Goal: Information Seeking & Learning: Learn about a topic

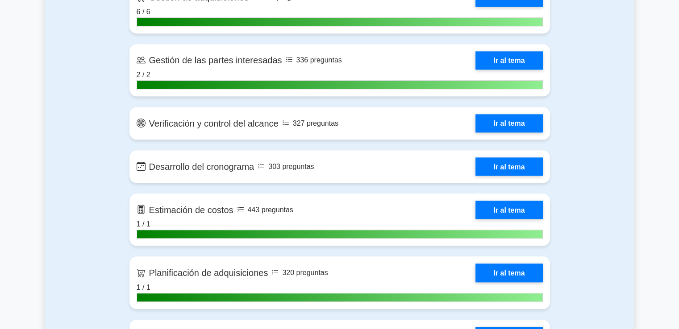
scroll to position [972, 0]
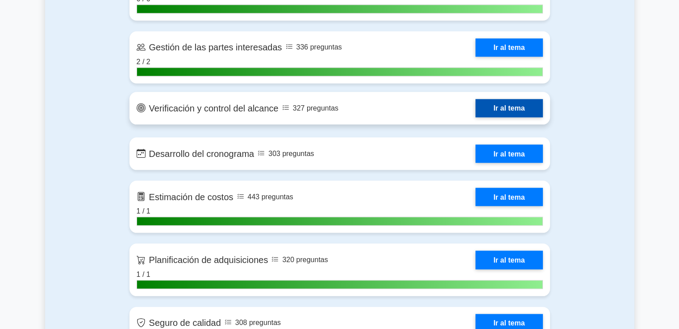
click at [492, 115] on link "Ir al tema" at bounding box center [508, 108] width 67 height 18
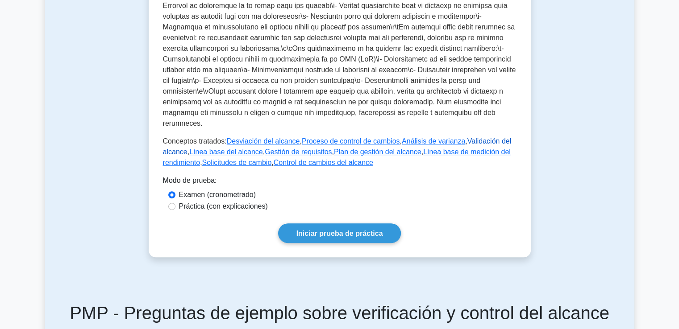
scroll to position [446, 0]
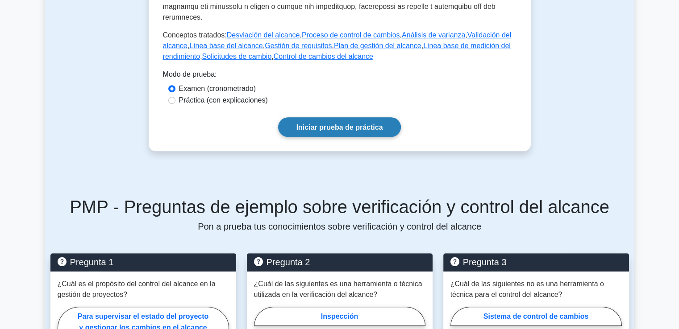
click at [328, 122] on link "Iniciar prueba de práctica" at bounding box center [339, 126] width 123 height 19
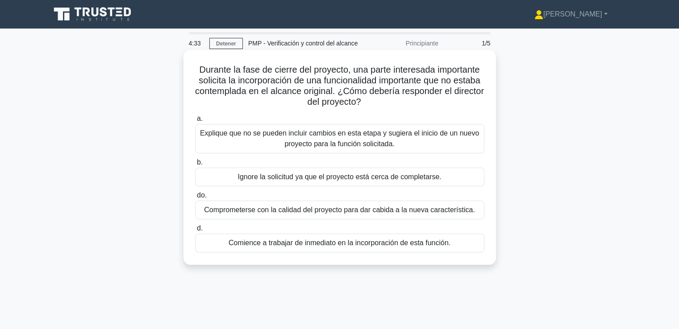
click at [220, 136] on font "Explique que no se pueden incluir cambios en esta etapa y sugiera el inicio de …" at bounding box center [339, 138] width 279 height 18
click at [195, 122] on input "a. Explique que no se pueden incluir cambios en esta etapa y sugiera el inicio …" at bounding box center [195, 119] width 0 height 6
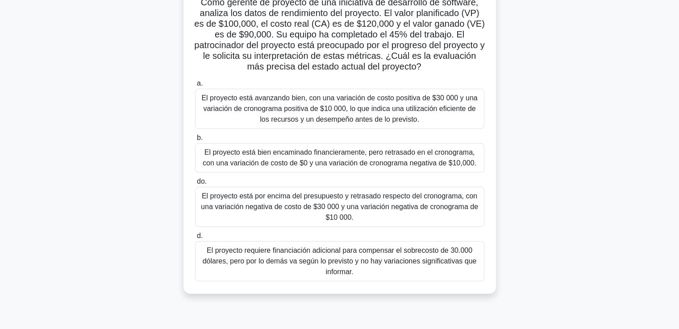
scroll to position [89, 0]
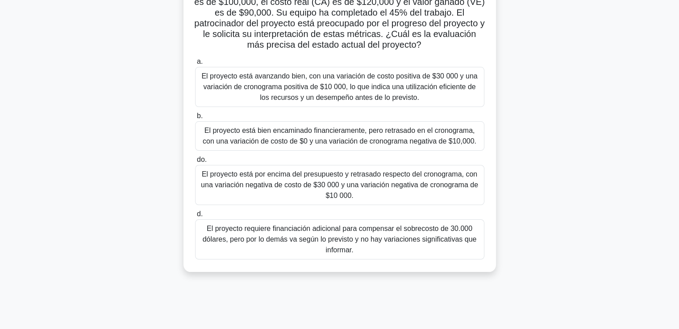
click at [381, 175] on font "El proyecto está por encima del presupuesto y retrasado respecto del cronograma…" at bounding box center [339, 184] width 277 height 29
click at [195, 163] on input "do. El proyecto está por encima del presupuesto y retrasado respecto del cronog…" at bounding box center [195, 160] width 0 height 6
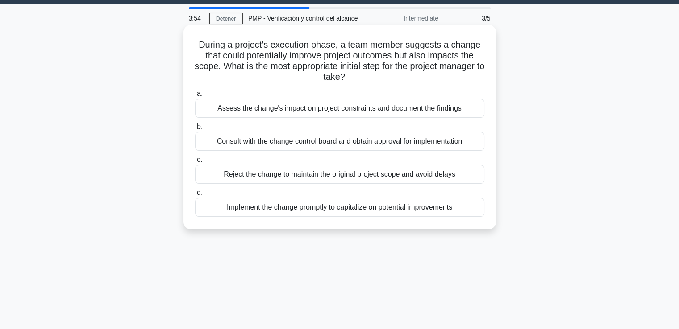
scroll to position [0, 0]
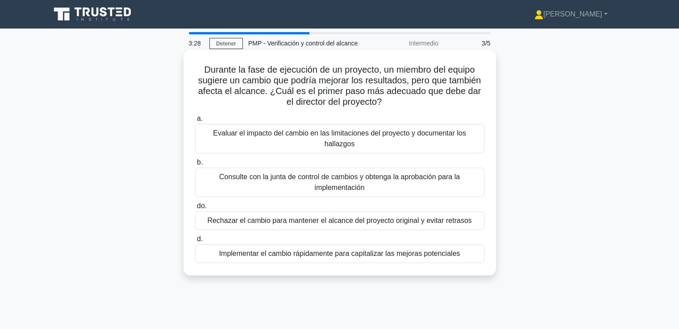
click at [372, 184] on font "Consulte con la junta de control de cambios y obtenga la aprobación para la imp…" at bounding box center [339, 182] width 281 height 21
click at [195, 166] on input "b. Consulte con la junta de control de cambios y obtenga la aprobación para la …" at bounding box center [195, 163] width 0 height 6
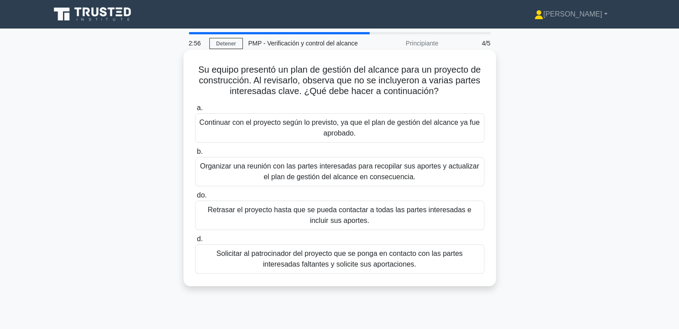
click at [436, 165] on font "Organizar una reunión con las partes interesadas para recopilar sus aportes y a…" at bounding box center [339, 171] width 279 height 18
click at [195, 155] on input "b. Organizar una reunión con las partes interesadas para recopilar sus aportes …" at bounding box center [195, 152] width 0 height 6
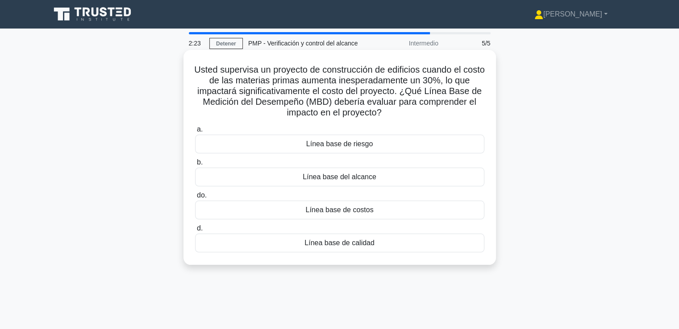
click at [345, 207] on font "Línea base de costos" at bounding box center [339, 210] width 68 height 8
click at [195, 199] on input "do. Línea base de costos" at bounding box center [195, 196] width 0 height 6
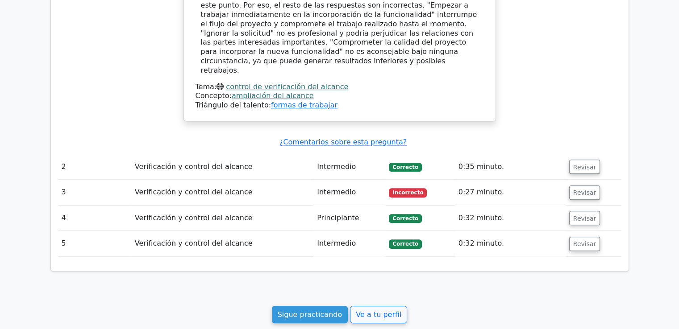
scroll to position [759, 0]
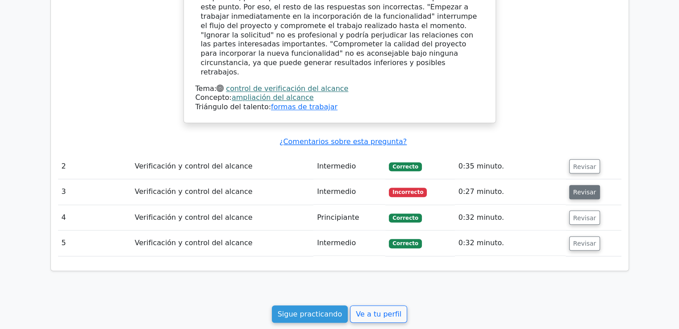
click at [589, 185] on button "Revisar" at bounding box center [584, 192] width 31 height 14
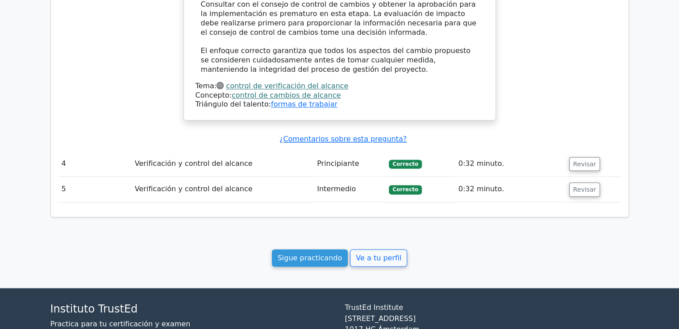
scroll to position [1398, 0]
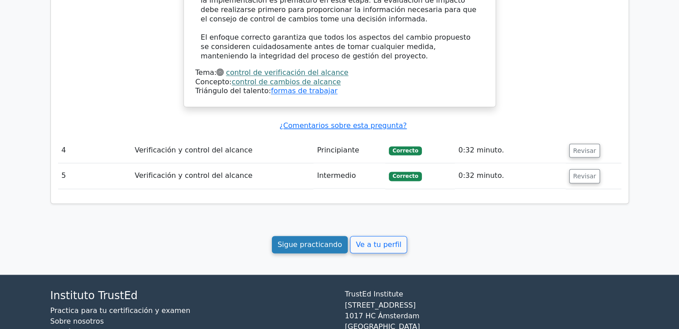
click at [329, 241] on font "Sigue practicando" at bounding box center [310, 245] width 65 height 8
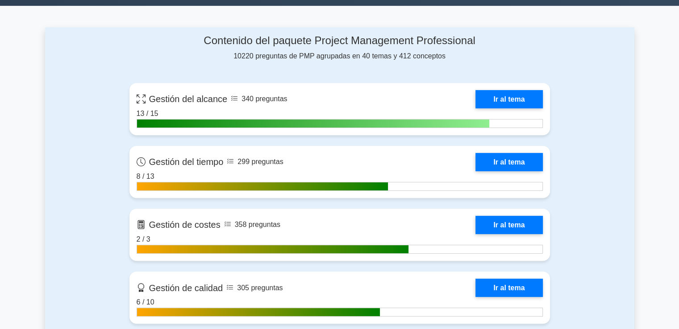
scroll to position [357, 0]
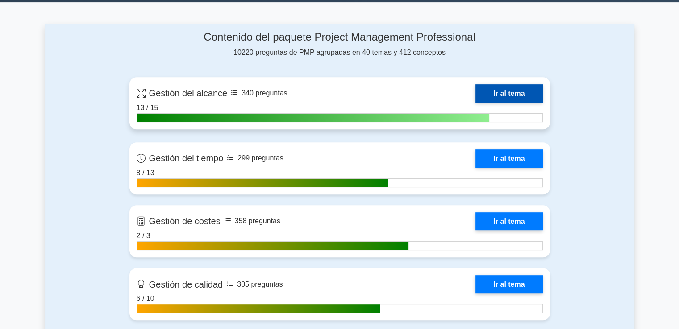
click at [475, 93] on link "Ir al tema" at bounding box center [508, 93] width 67 height 18
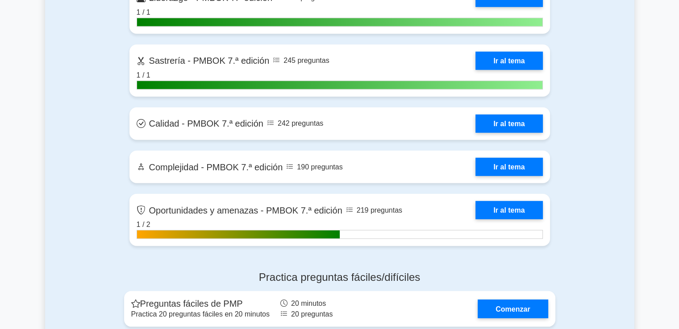
scroll to position [2544, 0]
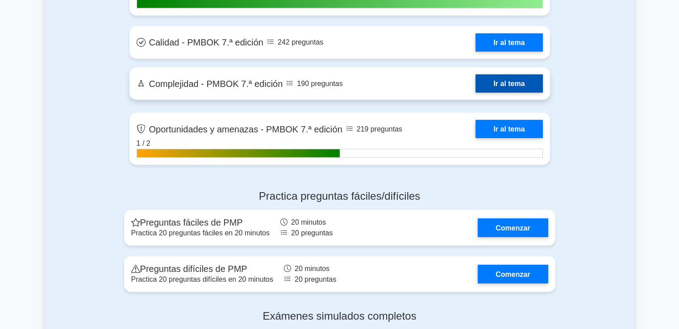
click at [484, 93] on link "Ir al tema" at bounding box center [508, 84] width 67 height 18
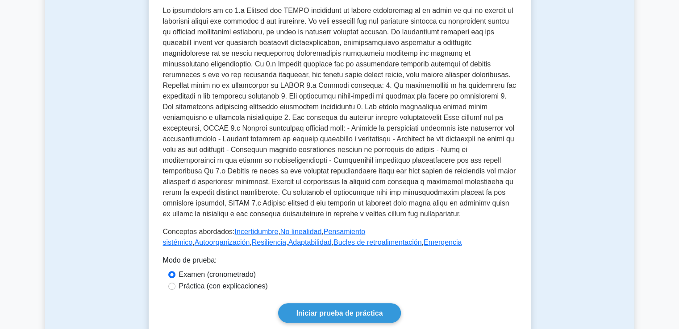
scroll to position [446, 0]
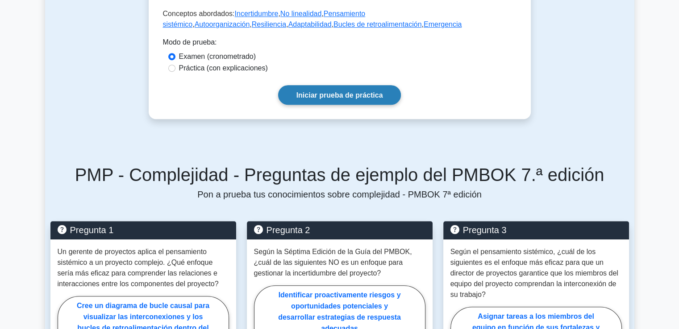
click at [332, 97] on font "Iniciar prueba de práctica" at bounding box center [339, 95] width 87 height 8
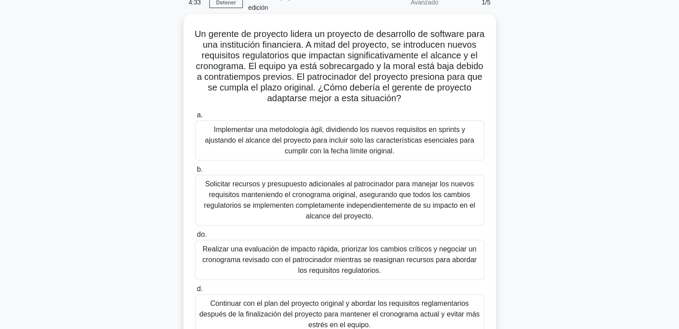
scroll to position [45, 0]
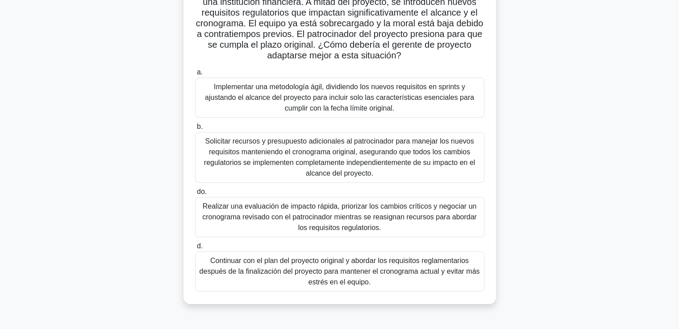
click at [308, 209] on font "Realizar una evaluación de impacto rápida, priorizar los cambios críticos y neg…" at bounding box center [339, 217] width 274 height 29
click at [195, 195] on input "do. Realizar una evaluación de impacto rápida, priorizar los cambios críticos y…" at bounding box center [195, 192] width 0 height 6
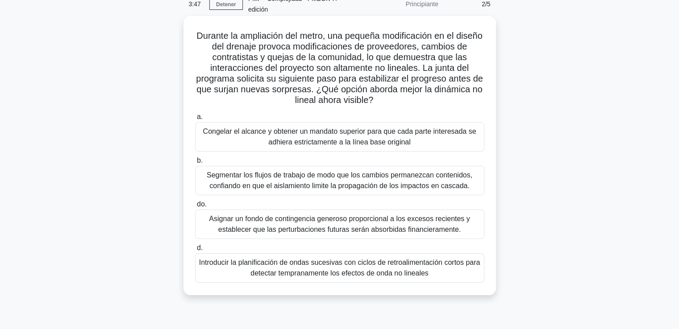
click at [287, 216] on font "Asignar un fondo de contingencia generoso proporcional a los excesos recientes …" at bounding box center [339, 224] width 261 height 18
click at [195, 208] on input "do. Asignar un fondo de contingencia generoso proporcional a los excesos recien…" at bounding box center [195, 205] width 0 height 6
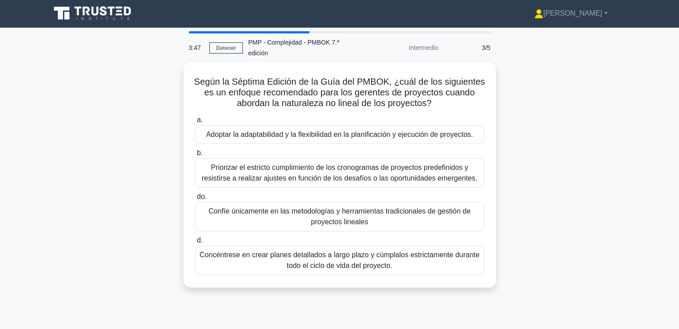
scroll to position [0, 0]
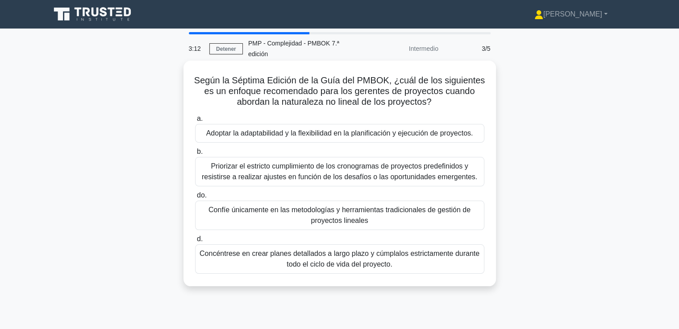
click at [303, 129] on font "Adoptar la adaptabilidad y la flexibilidad en la planificación y ejecución de p…" at bounding box center [339, 133] width 267 height 11
click at [195, 122] on input "a. Adoptar la adaptabilidad y la flexibilidad en la planificación y ejecución d…" at bounding box center [195, 119] width 0 height 6
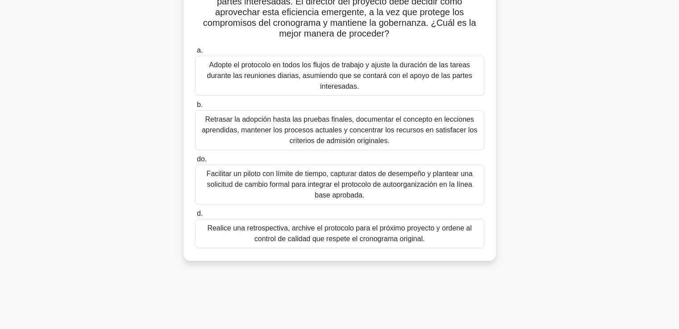
scroll to position [134, 0]
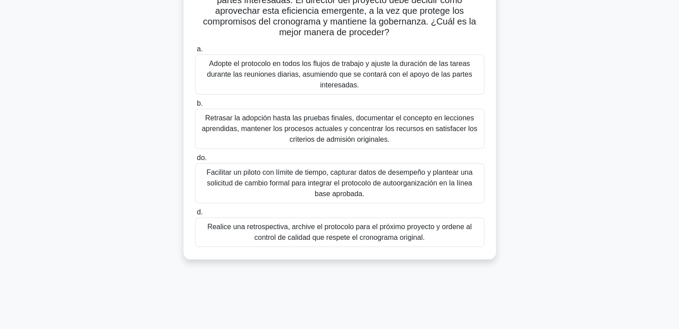
click at [266, 60] on font "Adopte el protocolo en todos los flujos de trabajo y ajuste la duración de las …" at bounding box center [339, 74] width 265 height 29
click at [195, 52] on input "a. Adopte el protocolo en todos los flujos de trabajo y ajuste la duración de l…" at bounding box center [195, 49] width 0 height 6
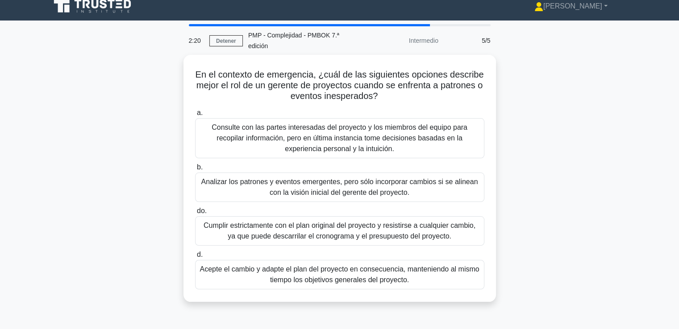
scroll to position [18, 0]
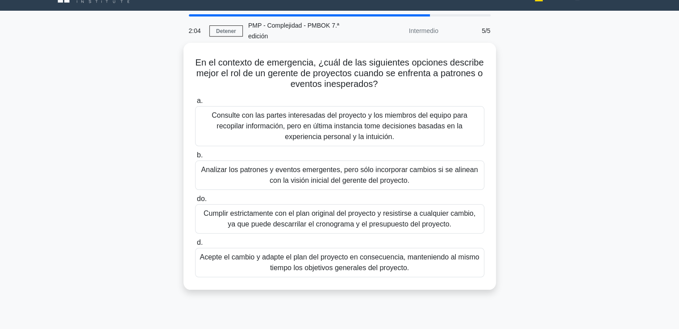
click at [420, 263] on div "Acepte el cambio y adapte el plan del proyecto en consecuencia, manteniendo al …" at bounding box center [339, 262] width 289 height 29
click at [195, 246] on input "d. Acepte el cambio y adapte el plan del proyecto en consecuencia, manteniendo …" at bounding box center [195, 243] width 0 height 6
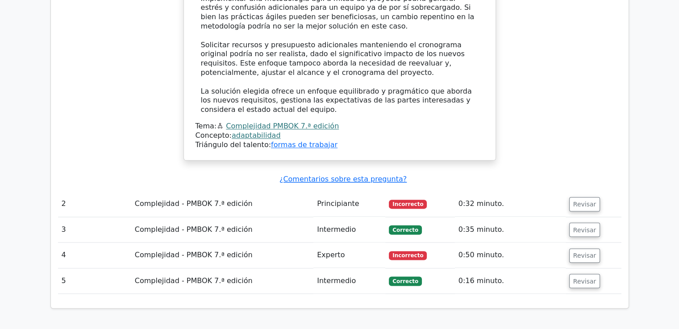
scroll to position [1071, 0]
click at [581, 251] on font "Revisar" at bounding box center [584, 254] width 23 height 7
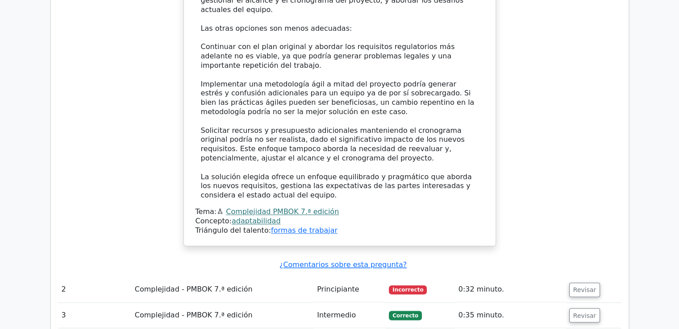
scroll to position [982, 0]
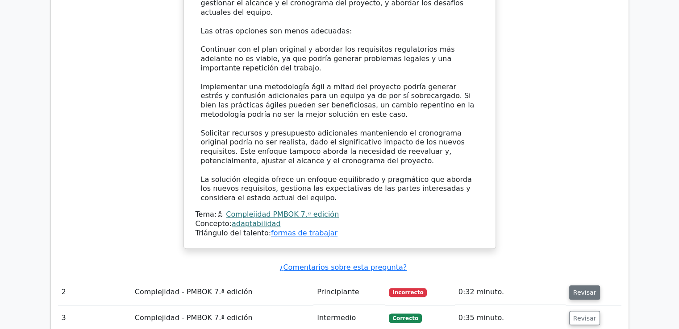
click at [580, 289] on font "Revisar" at bounding box center [584, 292] width 23 height 7
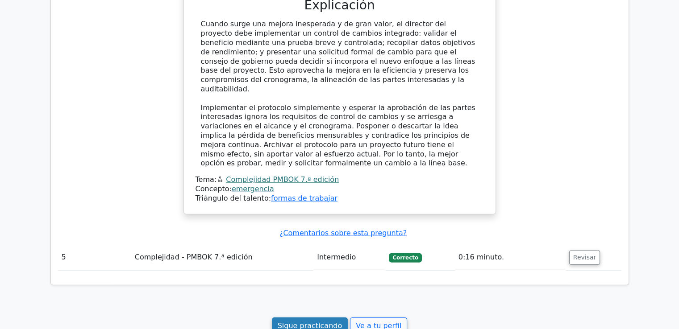
scroll to position [2276, 0]
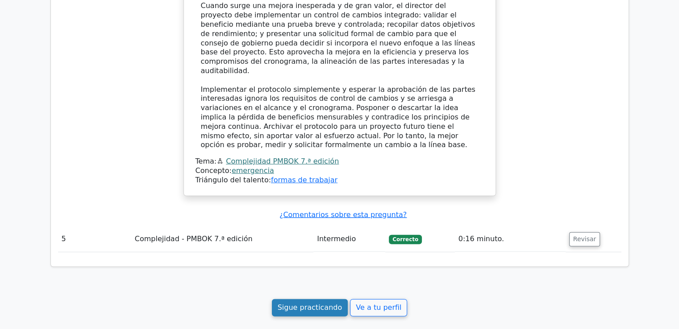
click at [301, 304] on font "Sigue practicando" at bounding box center [310, 308] width 65 height 8
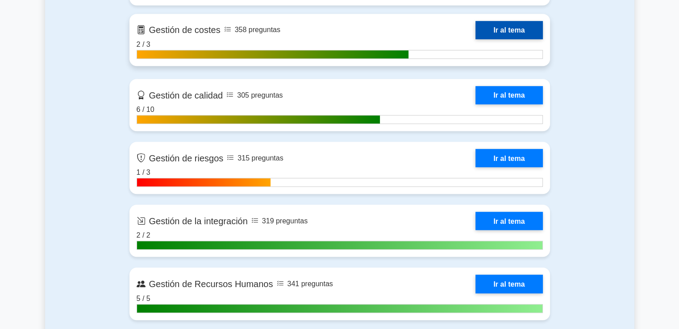
scroll to position [580, 0]
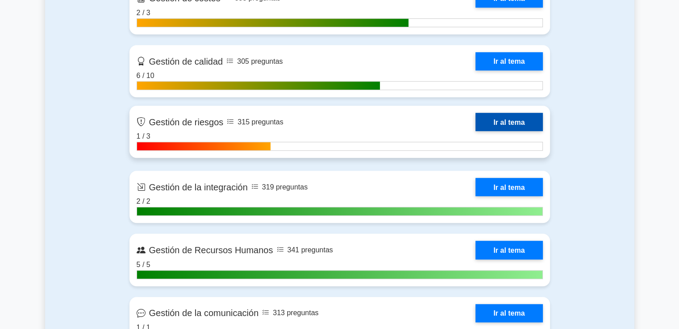
click at [505, 122] on link "Ir al tema" at bounding box center [508, 122] width 67 height 18
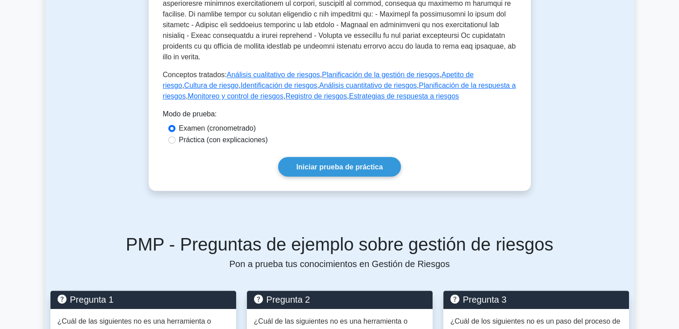
scroll to position [446, 0]
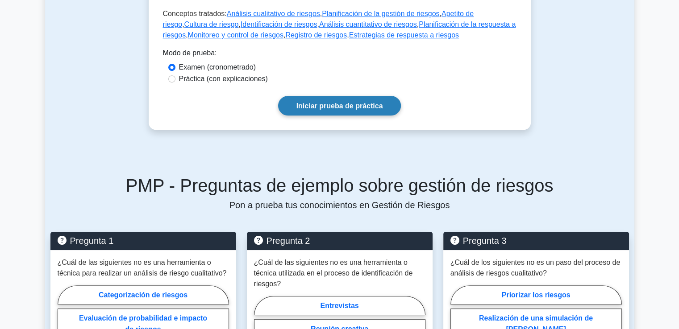
click at [332, 102] on font "Iniciar prueba de práctica" at bounding box center [339, 106] width 87 height 8
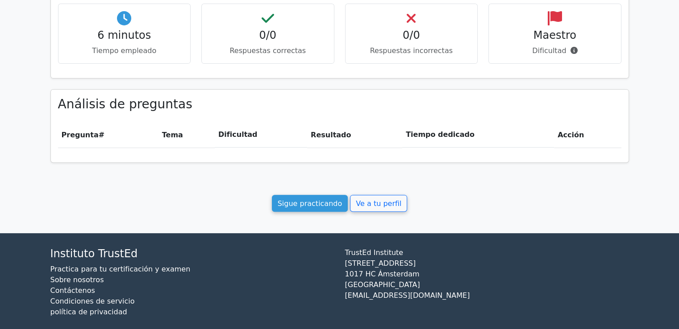
scroll to position [312, 0]
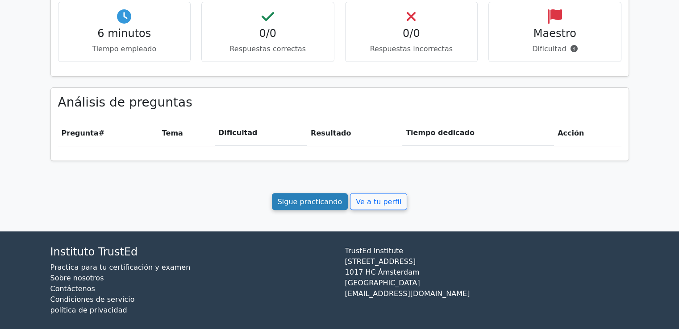
click at [323, 206] on font "Sigue practicando" at bounding box center [310, 201] width 65 height 8
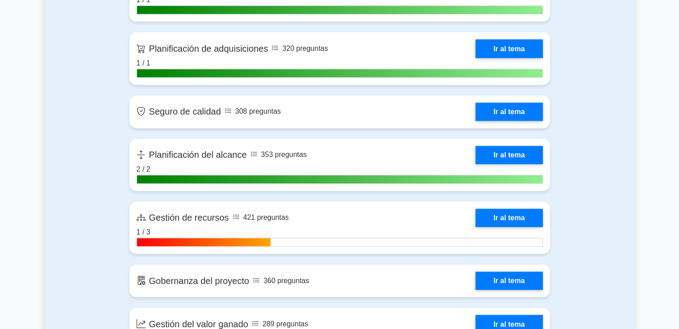
scroll to position [1205, 0]
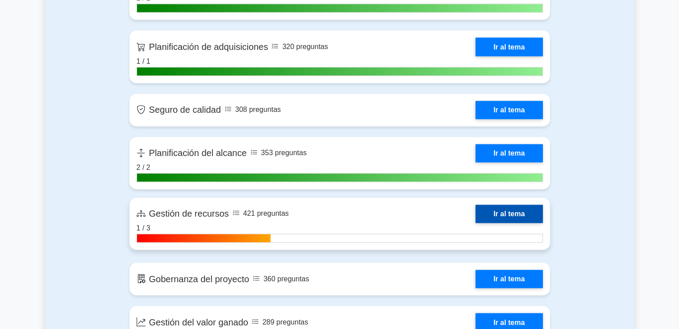
click at [501, 222] on link "Ir al tema" at bounding box center [508, 214] width 67 height 18
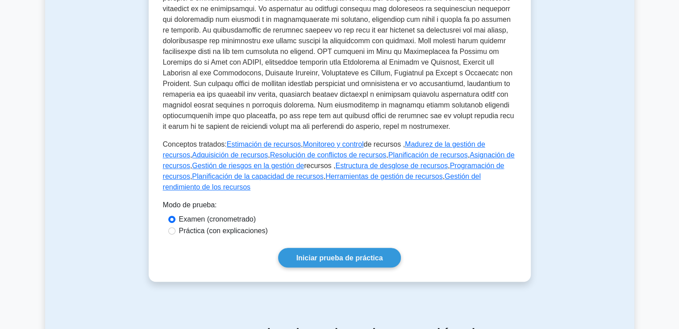
scroll to position [402, 0]
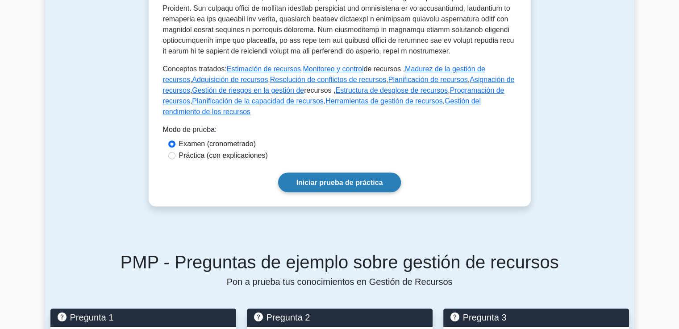
click at [308, 183] on font "Iniciar prueba de práctica" at bounding box center [339, 183] width 87 height 8
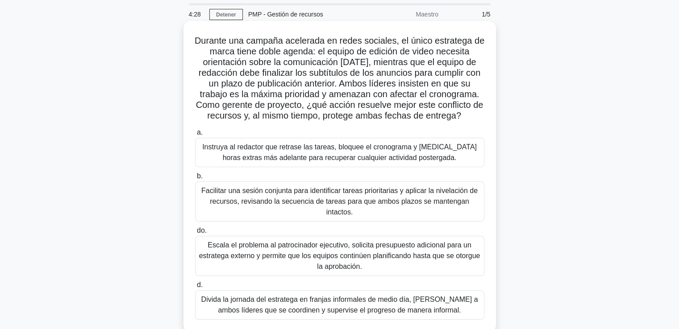
scroll to position [45, 0]
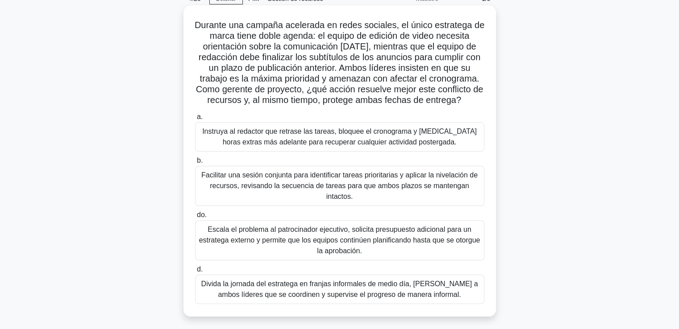
click at [336, 179] on font "Facilitar una sesión conjunta para identificar tareas prioritarias y aplicar la…" at bounding box center [339, 185] width 276 height 29
click at [195, 164] on input "b. Facilitar una sesión conjunta para identificar tareas prioritarias y aplicar…" at bounding box center [195, 161] width 0 height 6
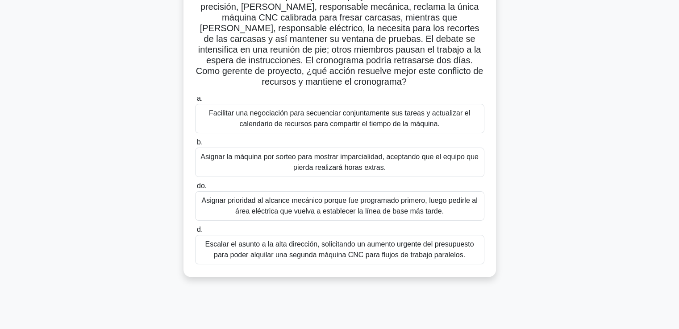
scroll to position [89, 0]
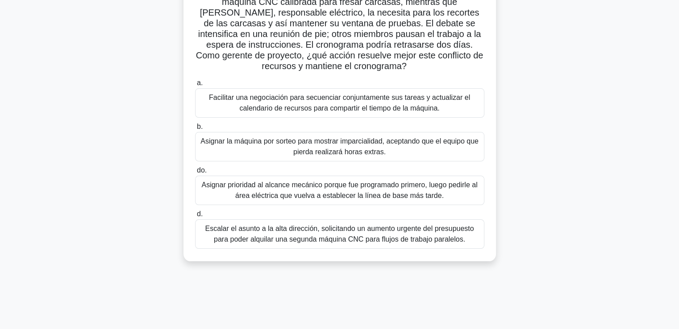
click at [256, 107] on font "Facilitar una negociación para secuenciar conjuntamente sus tareas y actualizar…" at bounding box center [339, 103] width 261 height 18
click at [195, 86] on input "a. Facilitar una negociación para secuenciar conjuntamente sus tareas y actuali…" at bounding box center [195, 83] width 0 height 6
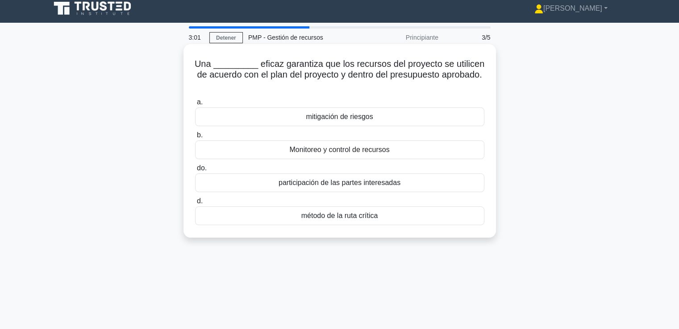
scroll to position [0, 0]
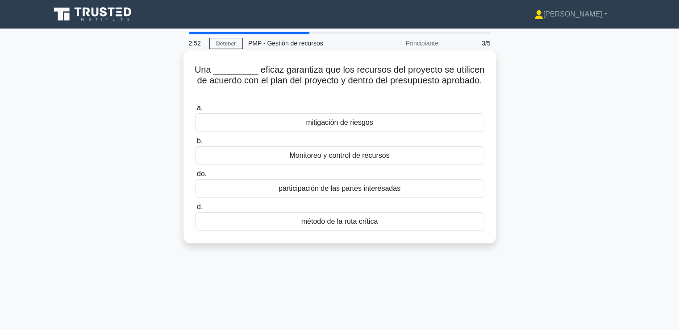
click at [325, 156] on font "Monitoreo y control de recursos" at bounding box center [339, 156] width 100 height 8
click at [195, 144] on input "b. Monitoreo y control de recursos" at bounding box center [195, 141] width 0 height 6
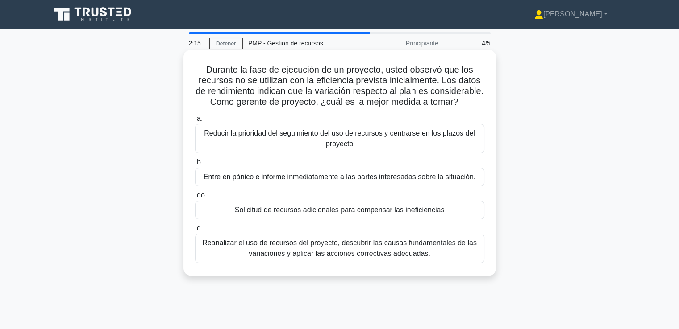
click at [275, 259] on font "Reanalizar el uso de recursos del proyecto, descubrir las causas fundamentales …" at bounding box center [339, 248] width 281 height 21
click at [195, 232] on input "d. Reanalizar el uso de recursos del proyecto, descubrir las causas fundamental…" at bounding box center [195, 229] width 0 height 6
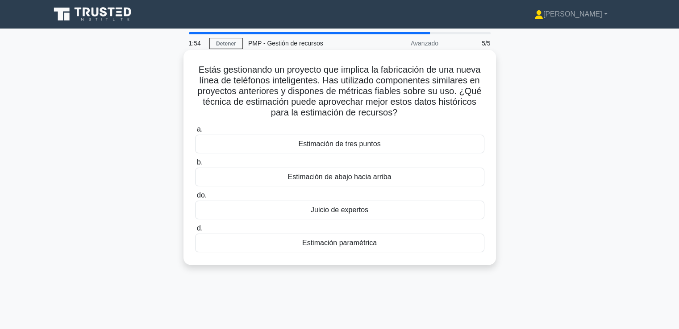
click at [328, 244] on font "Estimación paramétrica" at bounding box center [339, 243] width 75 height 8
click at [195, 232] on input "d. Estimación paramétrica" at bounding box center [195, 229] width 0 height 6
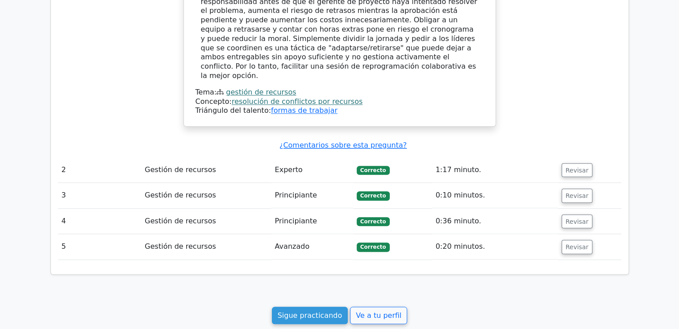
scroll to position [1002, 0]
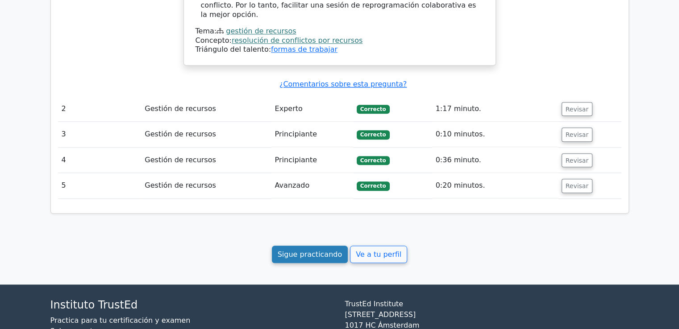
click at [291, 250] on font "Sigue practicando" at bounding box center [310, 254] width 65 height 8
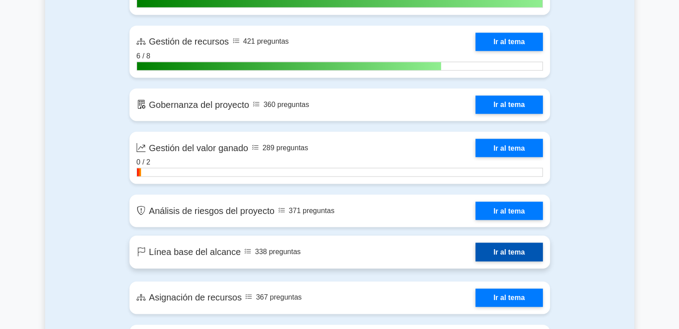
scroll to position [1384, 0]
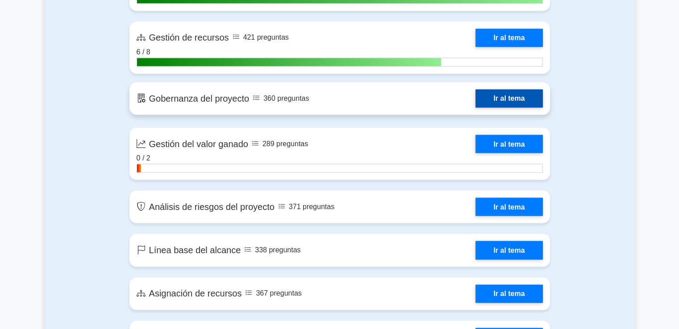
click at [491, 103] on link "Ir al tema" at bounding box center [508, 98] width 67 height 18
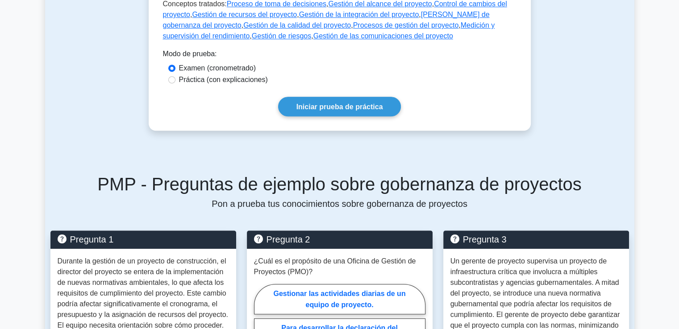
scroll to position [536, 0]
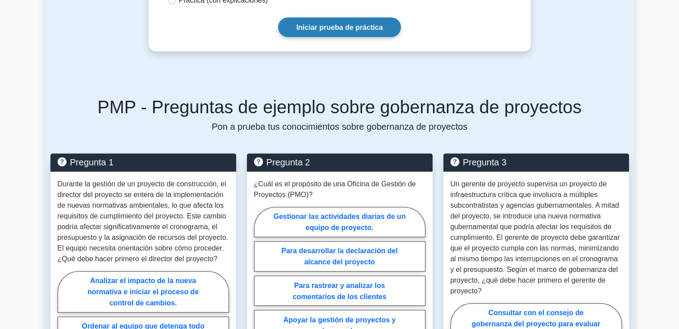
click at [332, 24] on font "Iniciar prueba de práctica" at bounding box center [339, 28] width 87 height 8
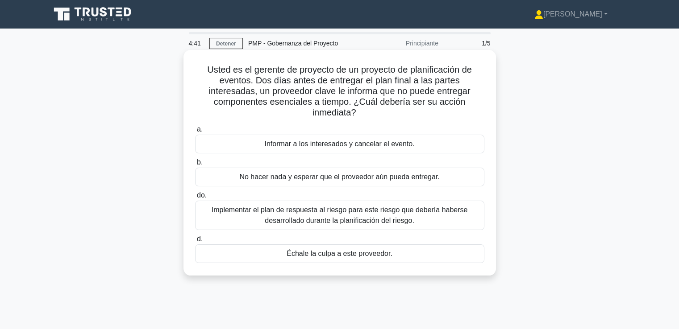
click at [455, 219] on font "Implementar el plan de respuesta al riesgo para este riesgo que debería haberse…" at bounding box center [339, 215] width 281 height 21
click at [195, 199] on input "do. Implementar el plan de respuesta al riesgo para este riesgo que debería hab…" at bounding box center [195, 196] width 0 height 6
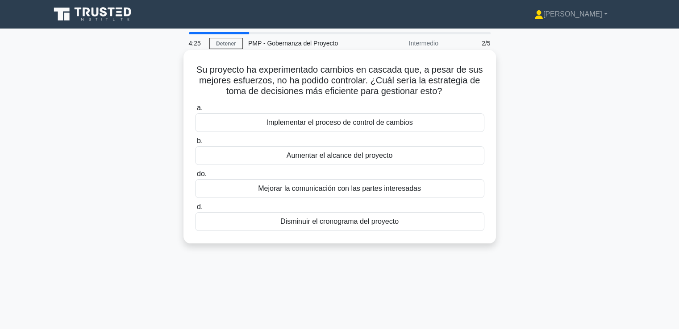
click at [414, 124] on div "Implementar el proceso de control de cambios" at bounding box center [339, 122] width 289 height 19
click at [195, 111] on input "a. Implementar el proceso de control de cambios" at bounding box center [195, 108] width 0 height 6
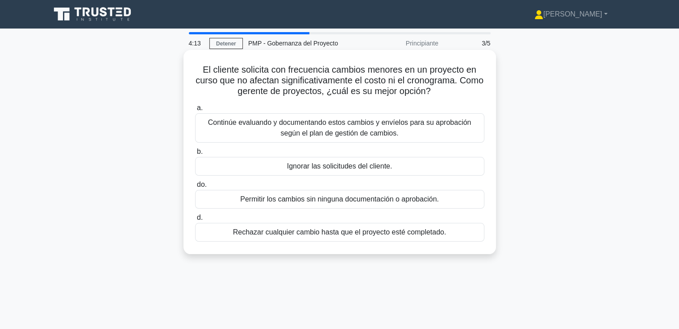
click at [343, 133] on font "Continúe evaluando y documentando estos cambios y envíelos para su aprobación s…" at bounding box center [339, 128] width 263 height 18
click at [195, 111] on input "a. Continúe evaluando y documentando estos cambios y envíelos para su aprobació…" at bounding box center [195, 108] width 0 height 6
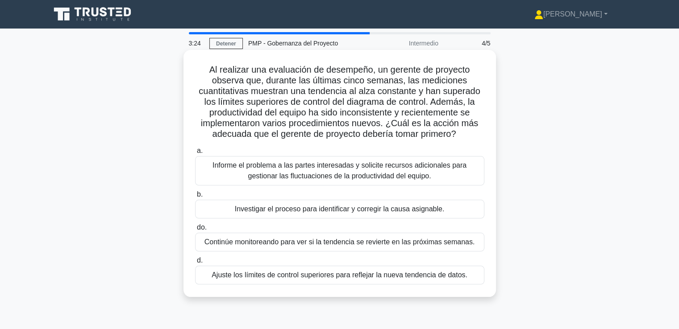
click at [260, 215] on div "Investigar el proceso para identificar y corregir la causa asignable." at bounding box center [339, 209] width 289 height 19
click at [195, 198] on input "b. Investigar el proceso para identificar y corregir la causa asignable." at bounding box center [195, 195] width 0 height 6
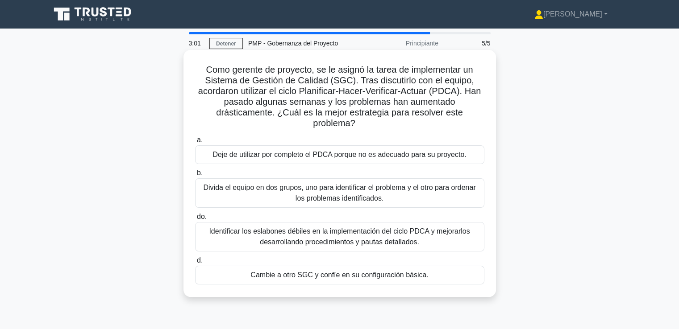
click at [370, 239] on font "Identificar los eslabones débiles en la implementación del ciclo PDCA y mejorar…" at bounding box center [339, 237] width 261 height 18
click at [195, 220] on input "do. Identificar los eslabones débiles en la implementación del ciclo PDCA y mej…" at bounding box center [195, 217] width 0 height 6
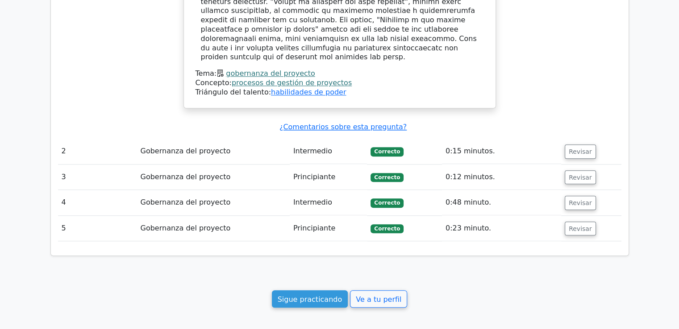
scroll to position [803, 0]
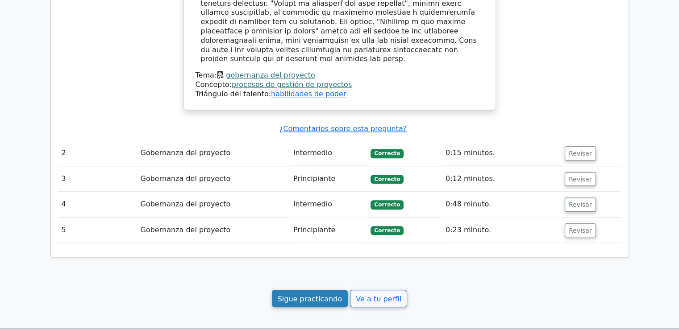
click at [305, 295] on font "Sigue practicando" at bounding box center [310, 299] width 65 height 8
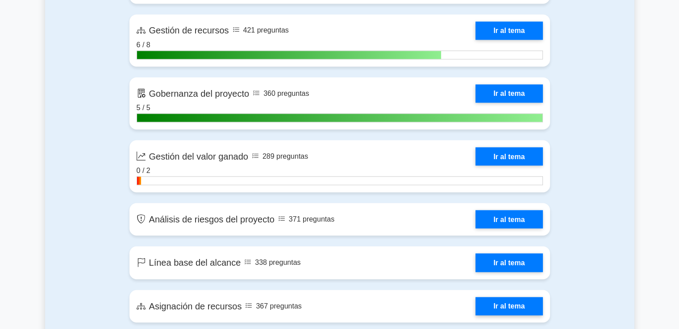
scroll to position [1384, 0]
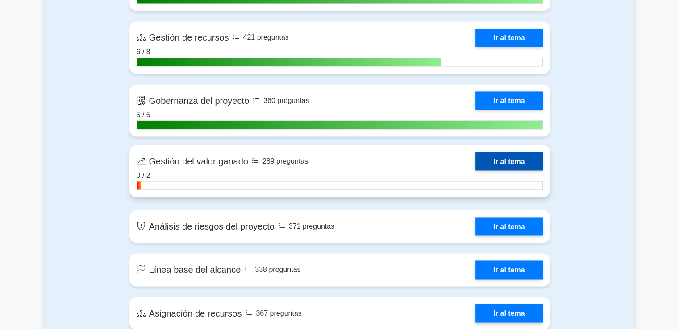
click at [475, 170] on link "Ir al tema" at bounding box center [508, 161] width 67 height 18
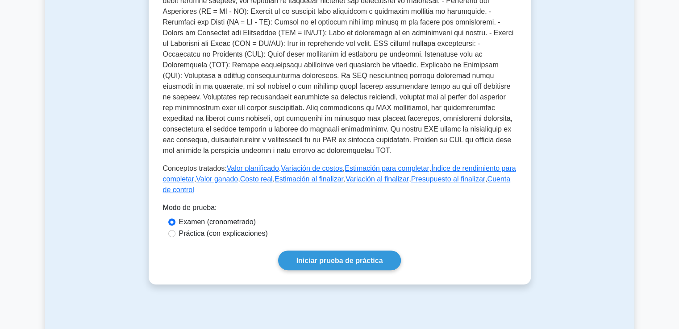
scroll to position [268, 0]
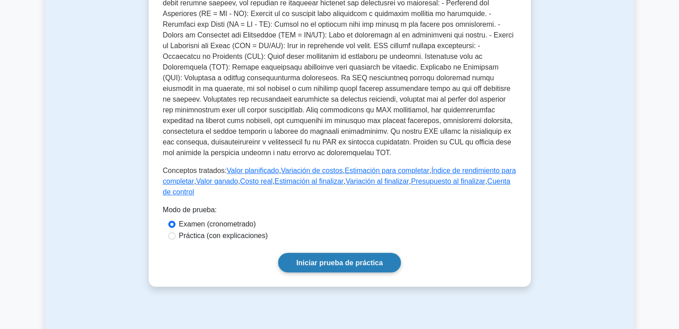
click at [335, 259] on font "Iniciar prueba de práctica" at bounding box center [339, 263] width 87 height 8
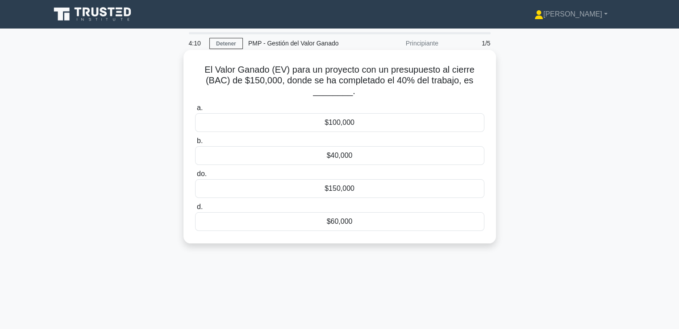
click at [330, 188] on font "$150,000" at bounding box center [339, 189] width 30 height 8
click at [195, 177] on input "do. $150,000" at bounding box center [195, 174] width 0 height 6
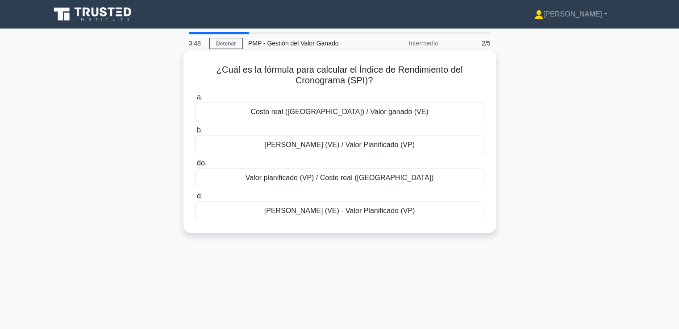
click at [352, 147] on font "Valor Ganado (VE) / Valor Planificado (VP)" at bounding box center [339, 145] width 150 height 8
click at [195, 133] on input "b. Valor Ganado (VE) / Valor Planificado (VP)" at bounding box center [195, 131] width 0 height 6
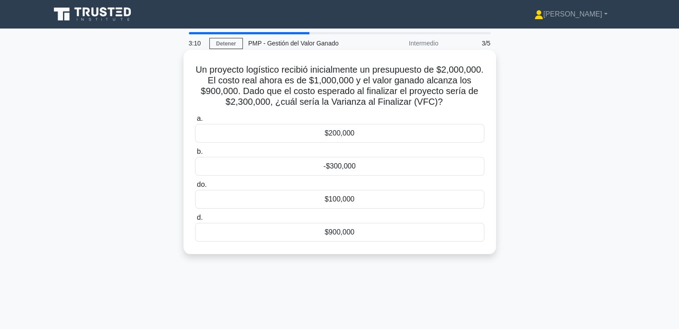
click at [351, 170] on font "-$300,000" at bounding box center [339, 166] width 32 height 8
click at [195, 155] on input "b. -$300,000" at bounding box center [195, 152] width 0 height 6
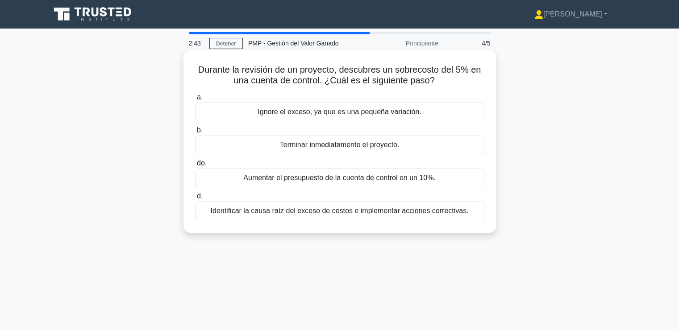
click at [255, 214] on font "Identificar la causa raíz del exceso de costos e implementar acciones correctiv…" at bounding box center [339, 211] width 258 height 8
click at [195, 200] on input "d. Identificar la causa raíz del exceso de costos e implementar acciones correc…" at bounding box center [195, 197] width 0 height 6
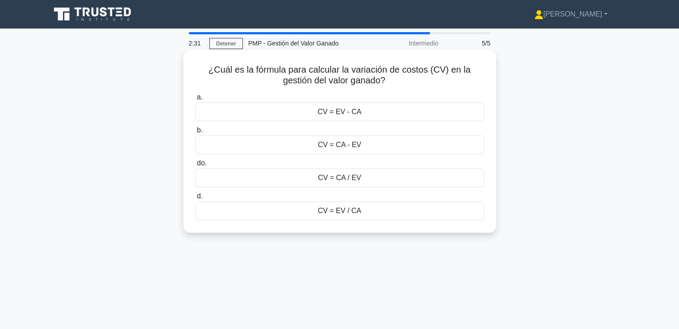
click at [356, 116] on font "CV = EV - CA" at bounding box center [339, 112] width 44 height 8
click at [195, 100] on input "a. CV = EV - CA" at bounding box center [195, 98] width 0 height 6
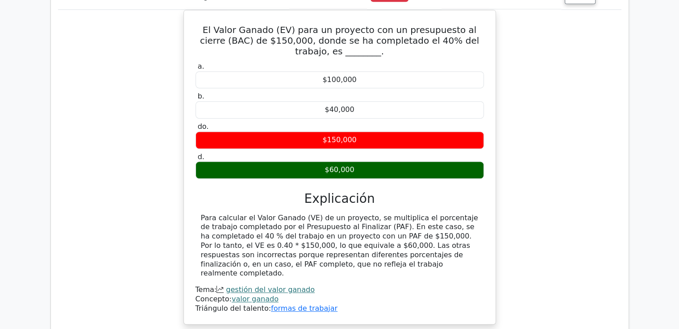
scroll to position [536, 0]
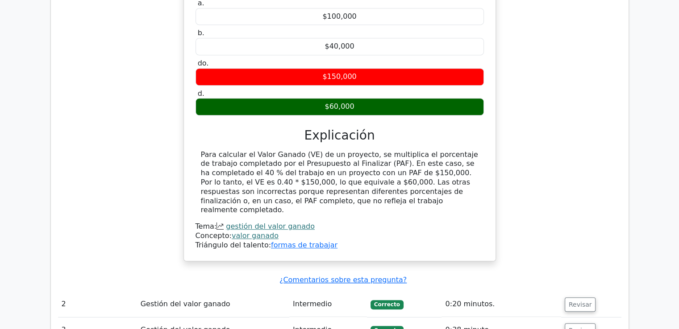
click at [518, 12] on div "El Valor Ganado (EV) para un proyecto con un presupuesto al cierre (BAC) de $15…" at bounding box center [339, 109] width 563 height 326
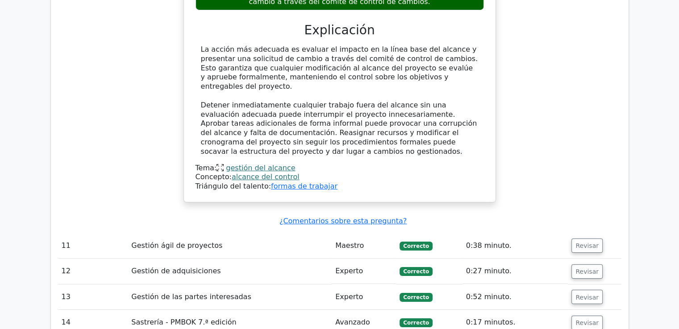
scroll to position [3124, 0]
click at [578, 242] on font "Revisar" at bounding box center [586, 245] width 23 height 7
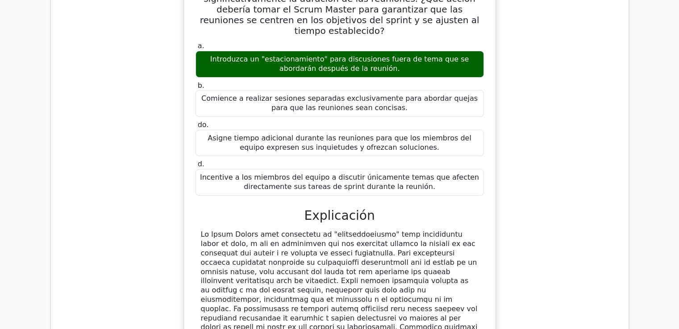
scroll to position [3615, 0]
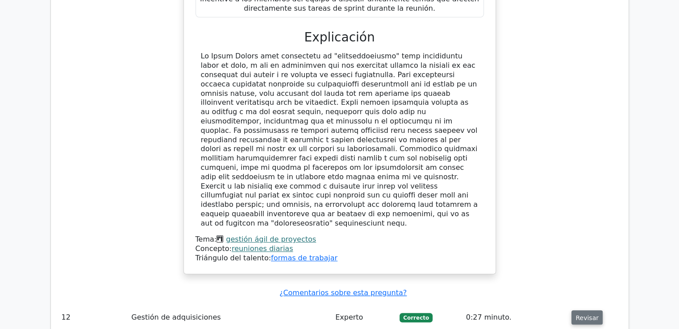
click at [584, 314] on font "Revisar" at bounding box center [586, 317] width 23 height 7
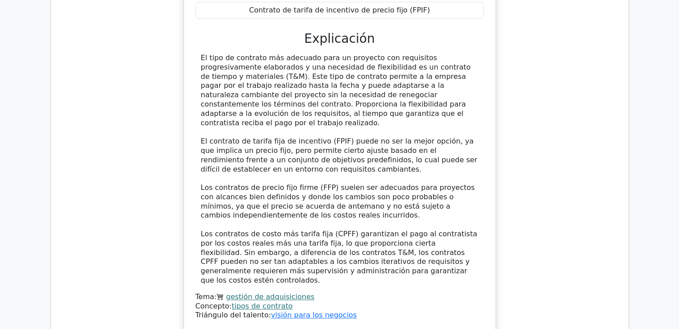
scroll to position [4151, 0]
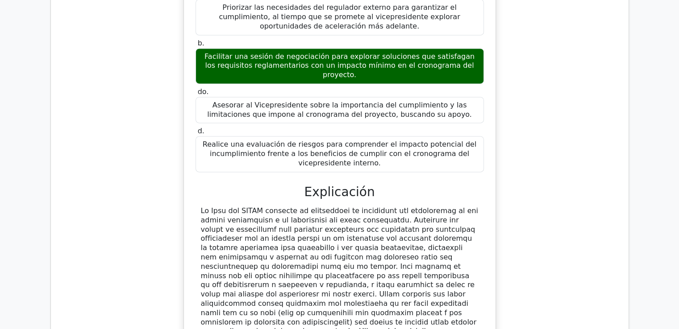
scroll to position [4731, 0]
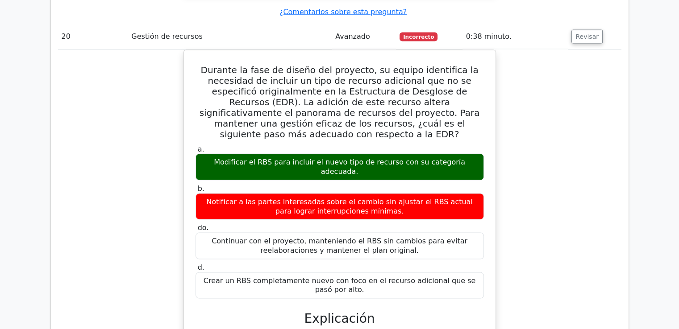
scroll to position [8595, 0]
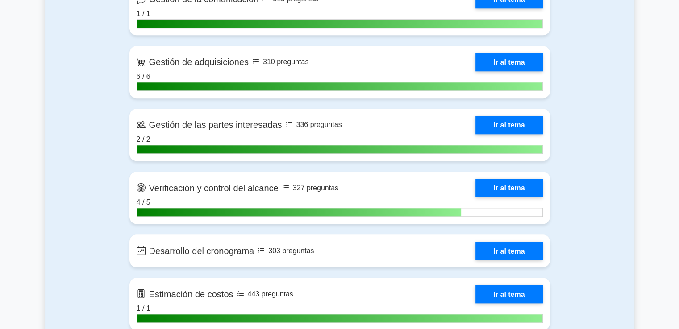
scroll to position [982, 0]
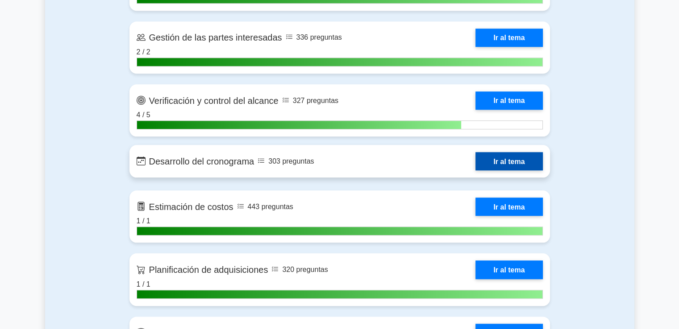
click at [486, 163] on link "Ir al tema" at bounding box center [508, 161] width 67 height 18
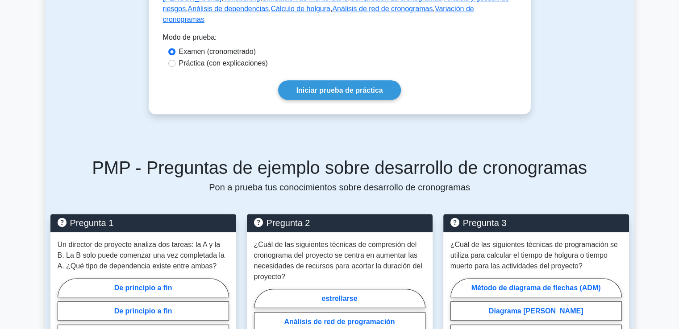
scroll to position [491, 0]
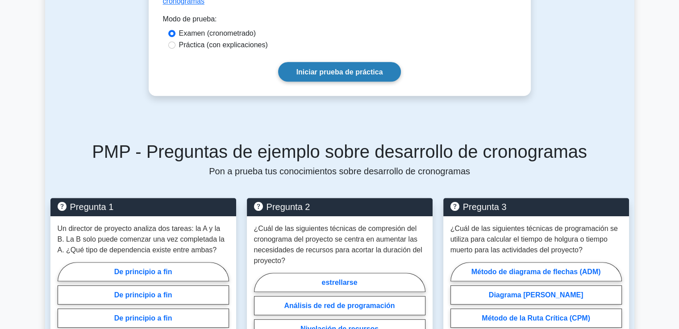
click at [333, 75] on font "Iniciar prueba de práctica" at bounding box center [339, 72] width 87 height 8
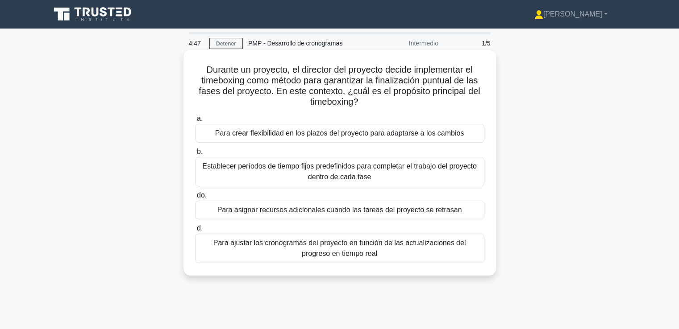
click at [285, 170] on font "Establecer períodos de tiempo fijos predefinidos para completar el trabajo del …" at bounding box center [339, 171] width 274 height 18
click at [195, 155] on input "b. Establecer períodos de tiempo fijos predefinidos para completar el trabajo d…" at bounding box center [195, 152] width 0 height 6
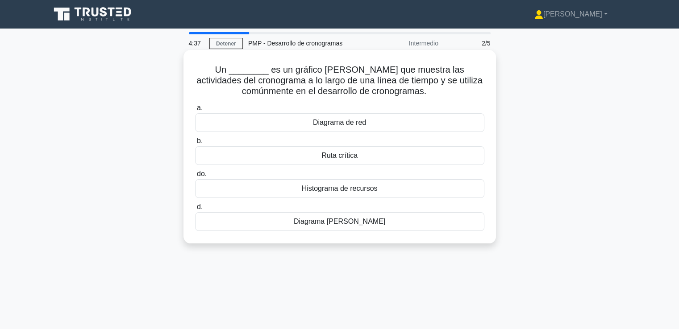
click at [337, 222] on font "Diagrama [PERSON_NAME]" at bounding box center [339, 222] width 91 height 8
click at [195, 210] on input "d. Diagrama [PERSON_NAME]" at bounding box center [195, 207] width 0 height 6
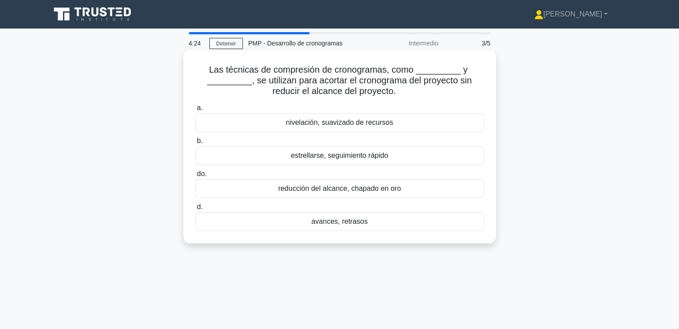
click at [361, 126] on font "nivelación, suavizado de recursos" at bounding box center [339, 123] width 107 height 8
click at [195, 111] on input "a. nivelación, suavizado de recursos" at bounding box center [195, 108] width 0 height 6
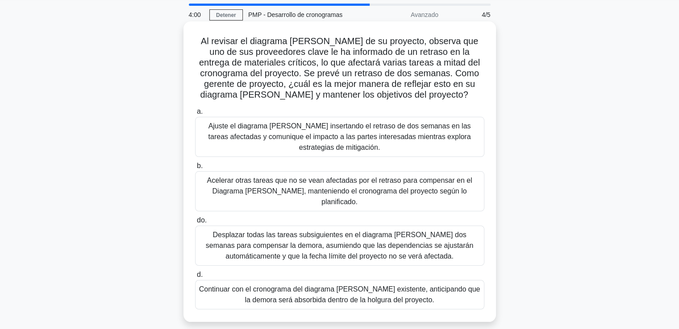
scroll to position [45, 0]
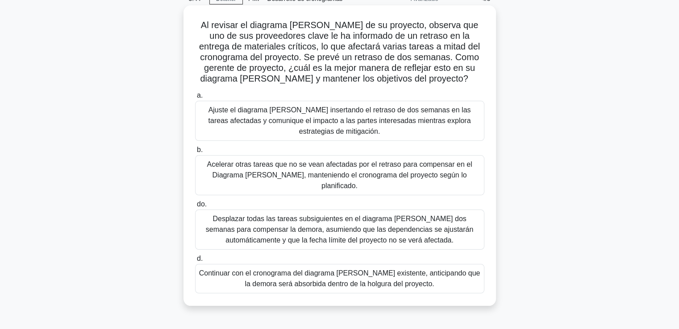
click at [300, 125] on font "Ajuste el diagrama [PERSON_NAME] insertando el retraso de dos semanas en las ta…" at bounding box center [339, 120] width 262 height 29
click at [195, 99] on input "a. Ajuste el diagrama [PERSON_NAME] insertando el retraso de dos semanas en las…" at bounding box center [195, 96] width 0 height 6
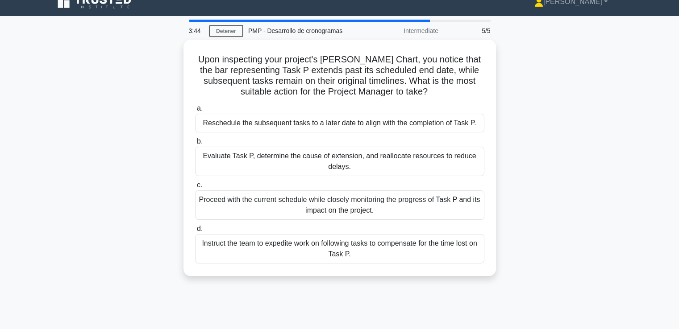
scroll to position [0, 0]
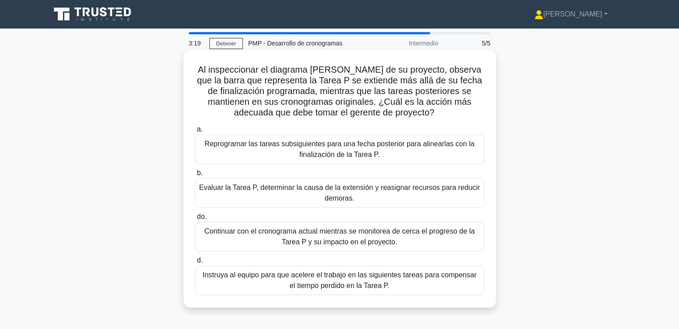
click at [284, 198] on font "Evaluar la Tarea P, determinar la causa de la extensión y reasignar recursos pa…" at bounding box center [339, 193] width 281 height 21
click at [195, 176] on input "b. Evaluar la Tarea P, determinar la causa de la extensión y reasignar recursos…" at bounding box center [195, 173] width 0 height 6
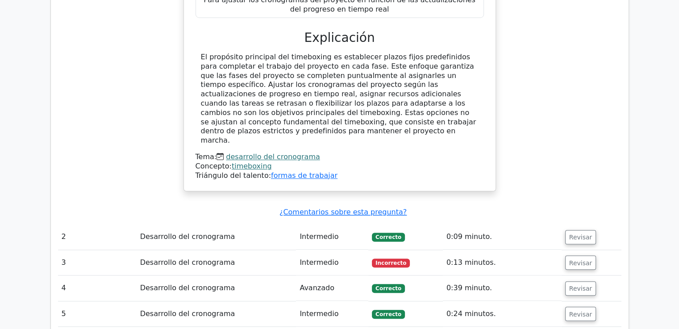
scroll to position [839, 0]
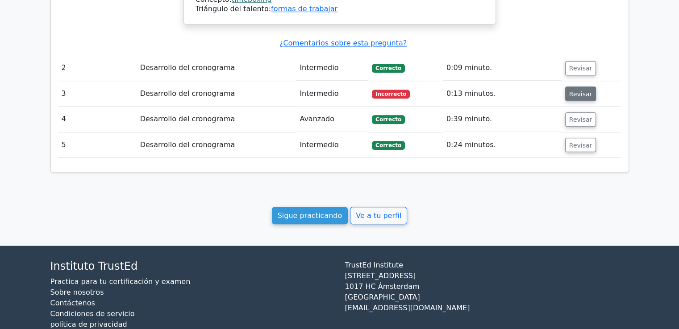
click at [585, 90] on font "Revisar" at bounding box center [580, 93] width 23 height 7
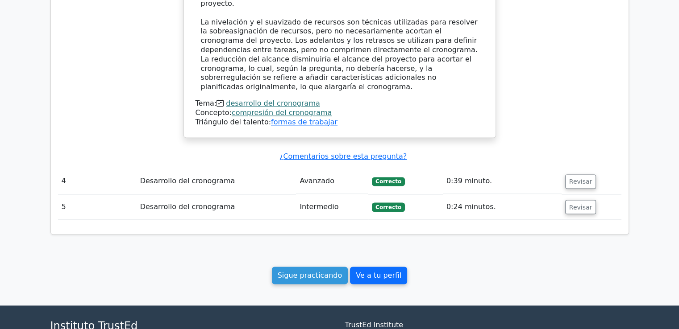
scroll to position [1248, 0]
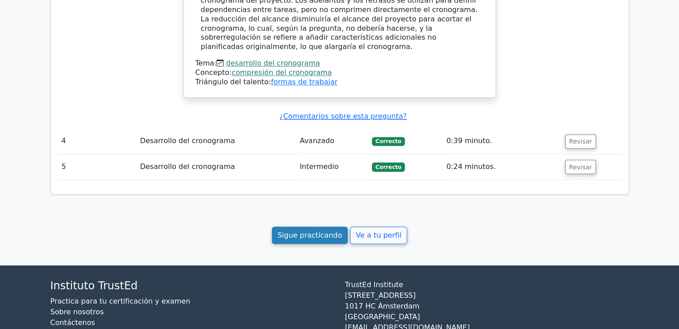
click at [321, 231] on font "Sigue practicando" at bounding box center [310, 235] width 65 height 8
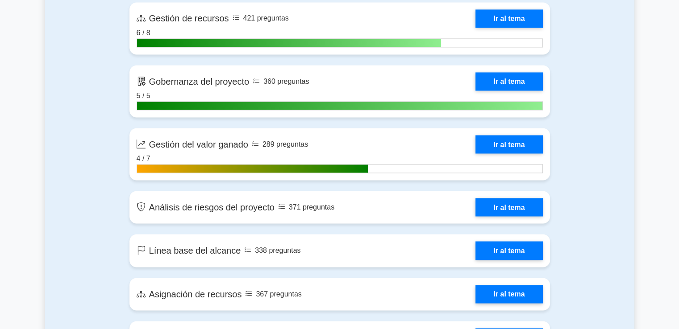
scroll to position [1428, 0]
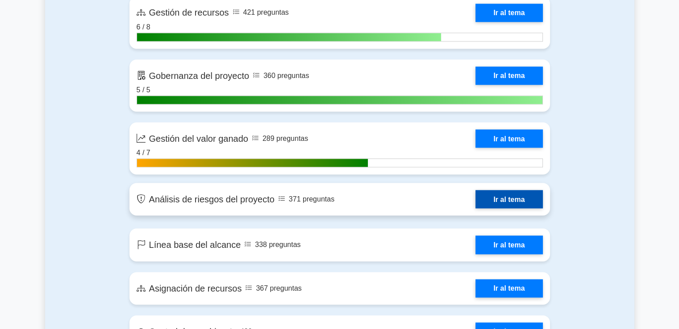
click at [498, 208] on link "Ir al tema" at bounding box center [508, 199] width 67 height 18
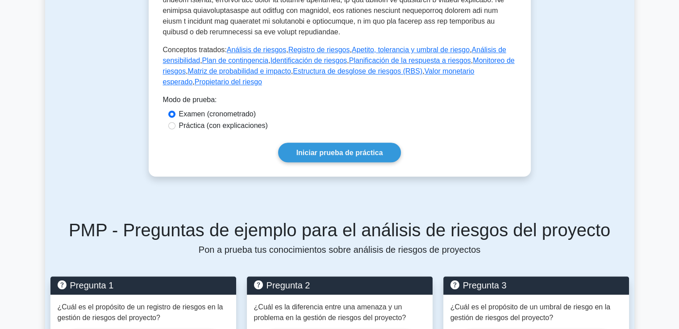
scroll to position [491, 0]
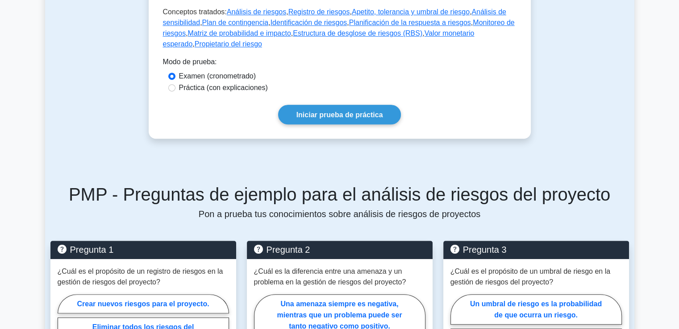
click at [346, 111] on font "Iniciar prueba de práctica" at bounding box center [339, 115] width 87 height 8
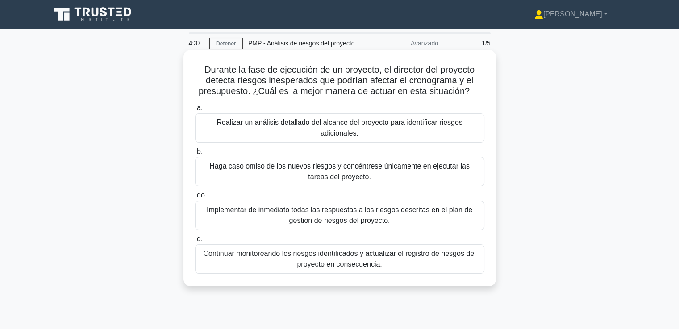
click at [319, 256] on font "Continuar monitoreando los riesgos identificados y actualizar el registro de ri…" at bounding box center [339, 259] width 272 height 18
click at [195, 242] on input "d. Continuar monitoreando los riesgos identificados y actualizar el registro de…" at bounding box center [195, 240] width 0 height 6
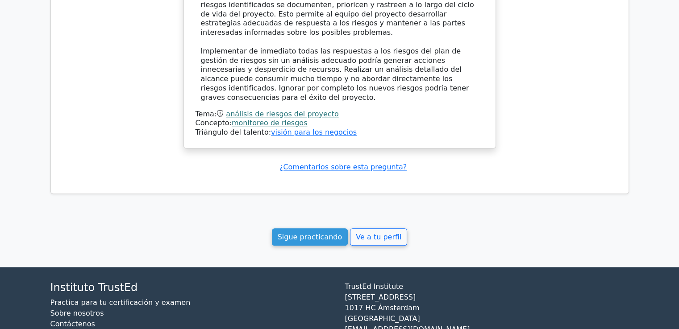
scroll to position [837, 0]
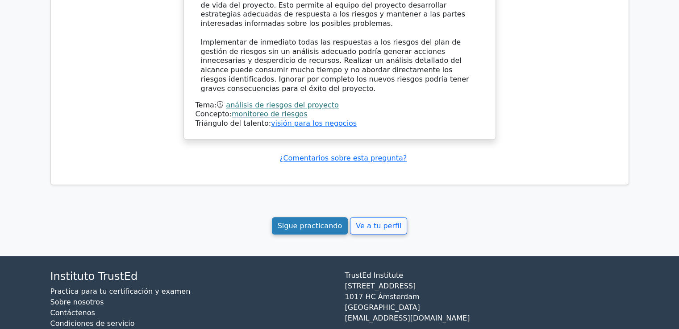
click at [312, 222] on font "Sigue practicando" at bounding box center [310, 226] width 65 height 8
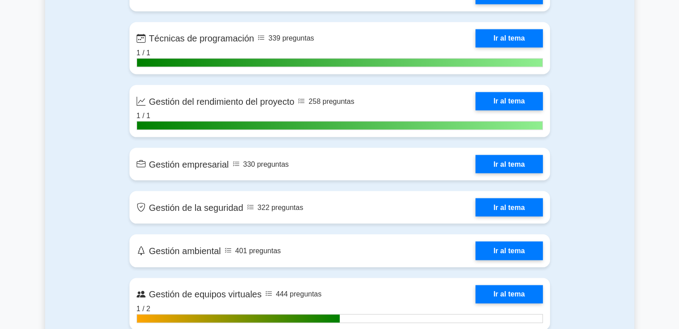
scroll to position [1562, 0]
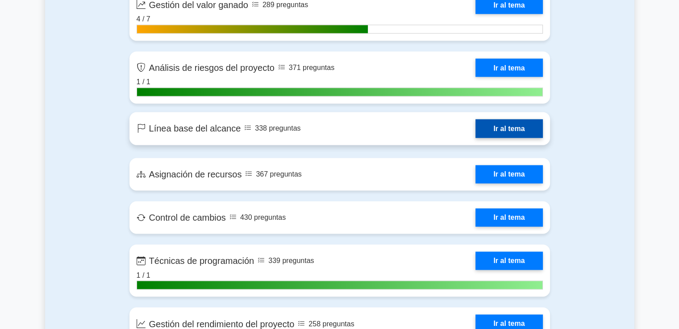
click at [503, 137] on link "Ir al tema" at bounding box center [508, 128] width 67 height 18
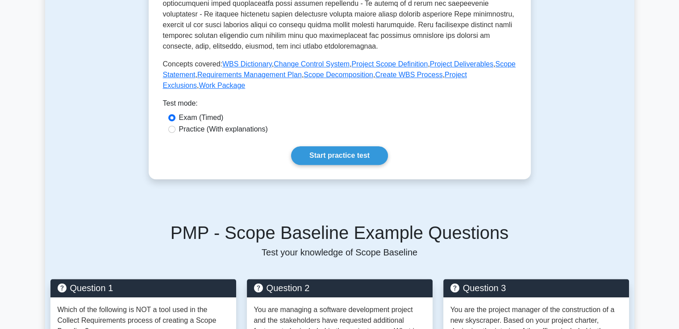
scroll to position [446, 0]
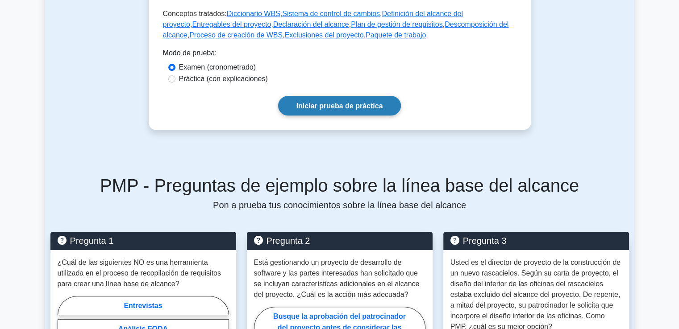
click at [336, 80] on div "Práctica (con explicaciones)" at bounding box center [339, 79] width 343 height 11
click at [336, 111] on link "Iniciar prueba de práctica" at bounding box center [339, 105] width 123 height 19
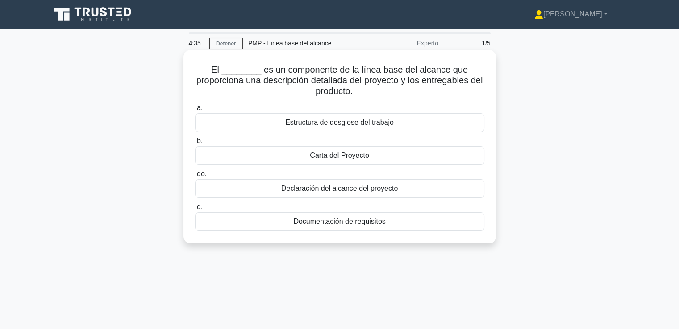
click at [396, 188] on font "Declaración del alcance del proyecto" at bounding box center [339, 189] width 116 height 8
click at [195, 177] on input "do. Declaración del alcance del proyecto" at bounding box center [195, 174] width 0 height 6
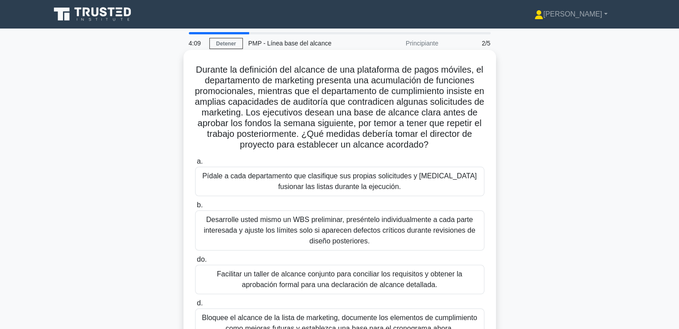
scroll to position [45, 0]
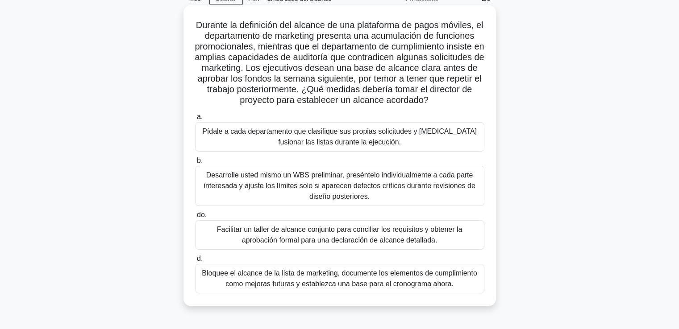
click at [320, 236] on font "Facilitar un taller de alcance conjunto para conciliar los requisitos y obtener…" at bounding box center [339, 235] width 245 height 18
click at [195, 218] on input "do. Facilitar un taller de alcance conjunto para conciliar los requisitos y obt…" at bounding box center [195, 215] width 0 height 6
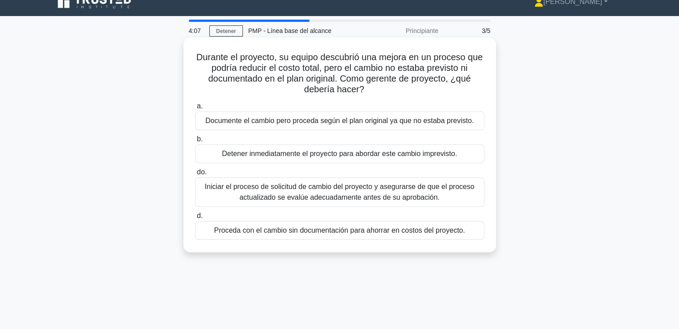
scroll to position [0, 0]
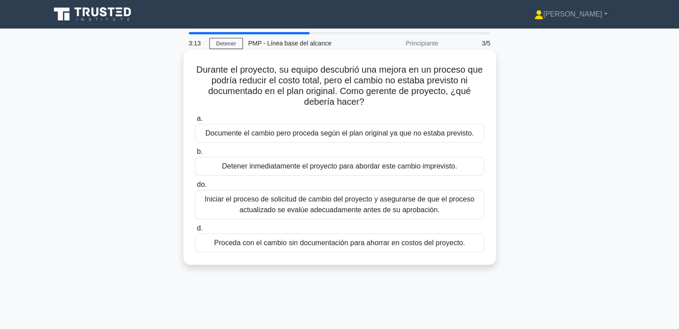
click at [291, 205] on font "Iniciar el proceso de solicitud de cambio del proyecto y asegurarse de que el p…" at bounding box center [339, 204] width 281 height 21
click at [195, 188] on input "do. Iniciar el proceso de solicitud de cambio del proyecto y asegurarse de que …" at bounding box center [195, 185] width 0 height 6
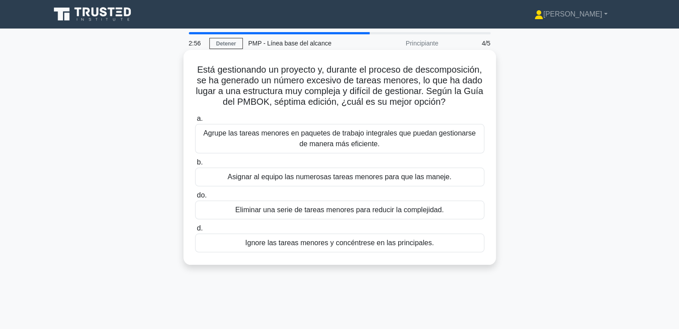
click at [280, 136] on font "Agrupe las tareas menores en paquetes de trabajo integrales que puedan gestiona…" at bounding box center [339, 138] width 272 height 18
click at [195, 122] on input "a. Agrupe las tareas menores en paquetes de trabajo integrales que puedan gesti…" at bounding box center [195, 119] width 0 height 6
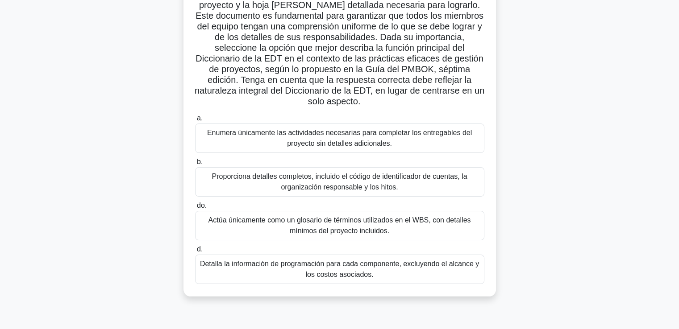
scroll to position [134, 0]
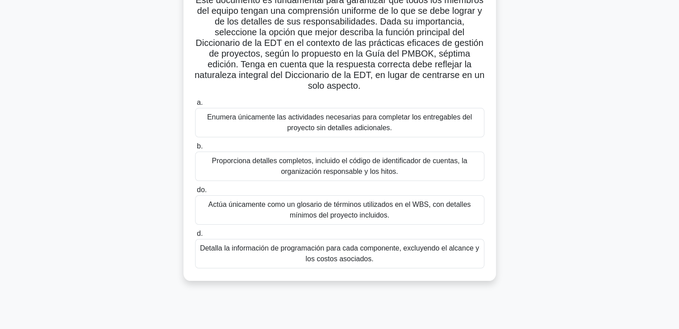
click at [354, 166] on font "Proporciona detalles completos, incluido el código de identificador de cuentas,…" at bounding box center [339, 166] width 281 height 21
click at [195, 150] on input "b. Proporciona detalles completos, incluido el código de identificador de cuent…" at bounding box center [195, 147] width 0 height 6
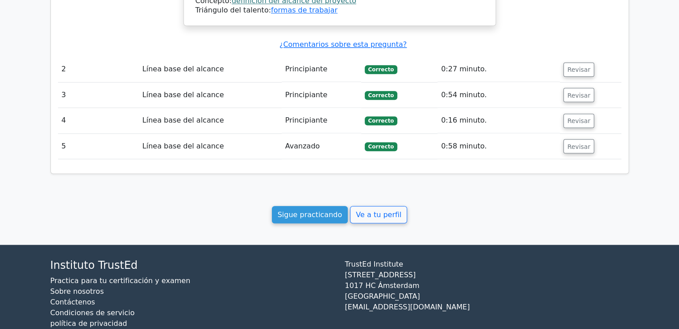
scroll to position [930, 0]
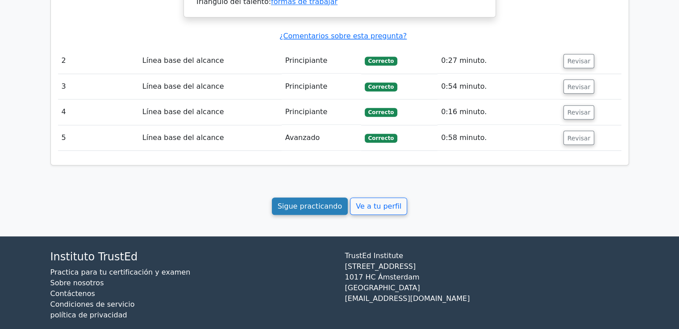
click at [312, 202] on font "Sigue practicando" at bounding box center [310, 206] width 65 height 8
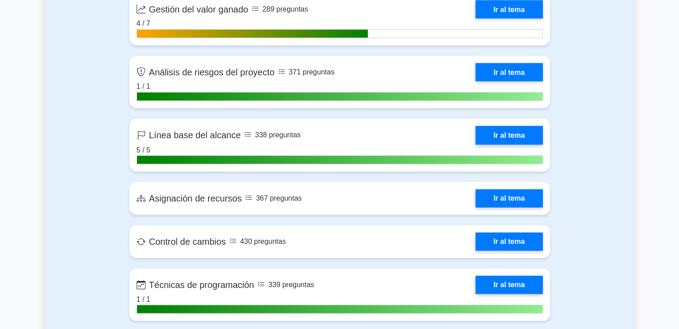
scroll to position [1634, 0]
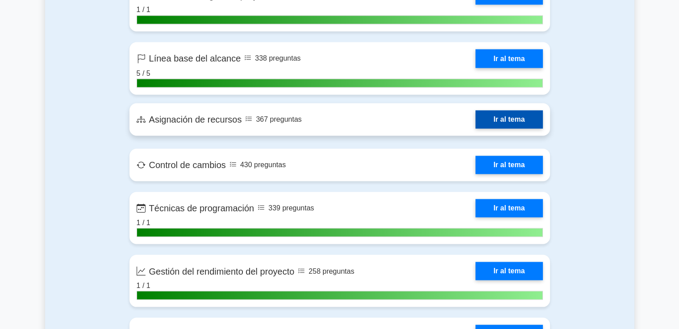
click at [500, 129] on link "Ir al tema" at bounding box center [508, 119] width 67 height 18
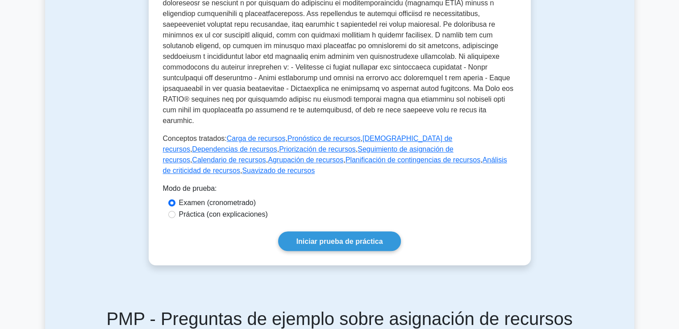
scroll to position [391, 0]
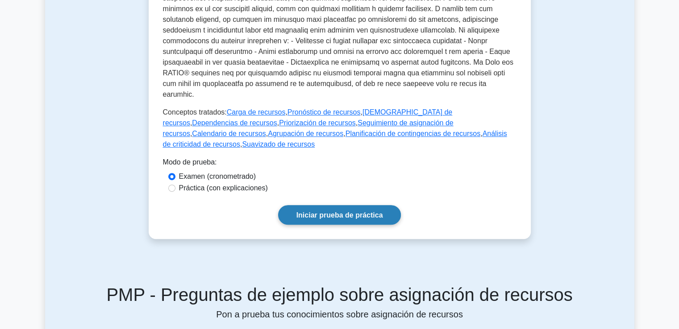
click at [385, 205] on link "Iniciar prueba de práctica" at bounding box center [339, 214] width 123 height 19
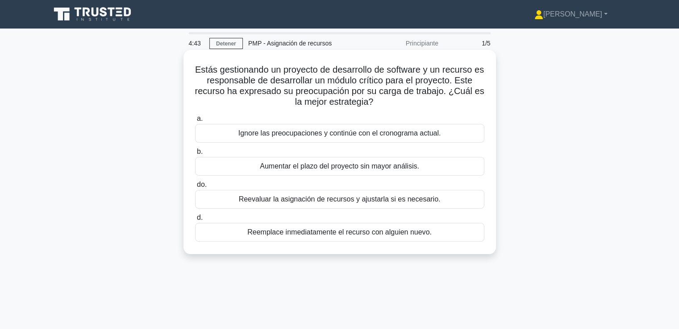
click at [258, 203] on font "Reevaluar la asignación de recursos y ajustarla si es necesario." at bounding box center [340, 199] width 202 height 8
click at [195, 188] on input "do. Reevaluar la asignación de recursos y ajustarla si es necesario." at bounding box center [195, 185] width 0 height 6
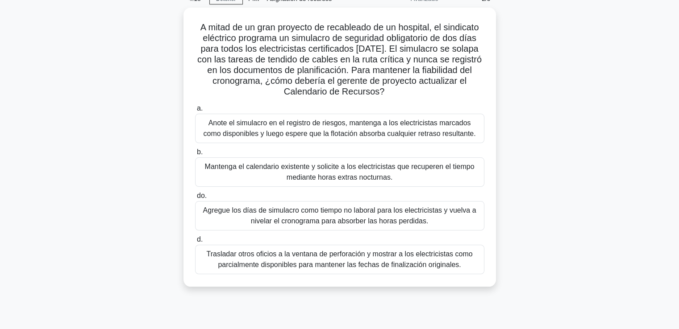
scroll to position [50, 0]
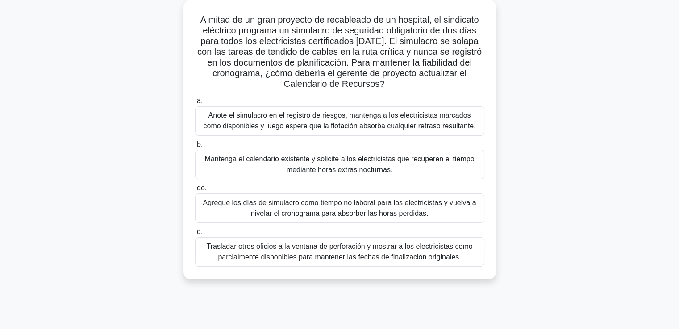
click at [437, 215] on font "Agregue los días de simulacro como tiempo no laboral para los electricistas y v…" at bounding box center [339, 208] width 281 height 21
click at [195, 191] on input "do. Agregue los días de simulacro como tiempo no laboral para los electricistas…" at bounding box center [195, 189] width 0 height 6
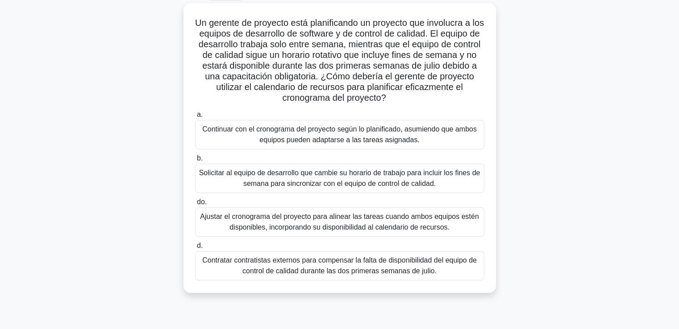
scroll to position [51, 0]
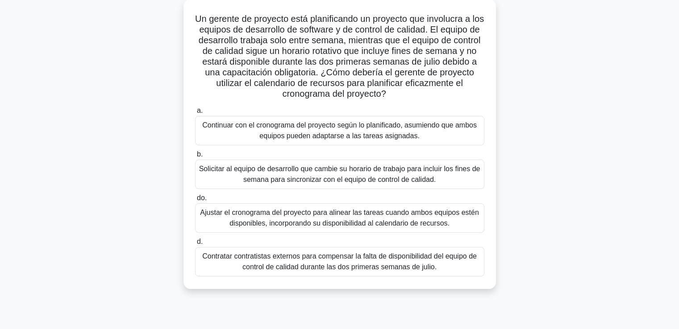
click at [452, 220] on font "Ajustar el cronograma del proyecto para alinear las tareas cuando ambos equipos…" at bounding box center [339, 218] width 281 height 21
click at [195, 201] on input "do. Ajustar el cronograma del proyecto para alinear las tareas cuando ambos equ…" at bounding box center [195, 198] width 0 height 6
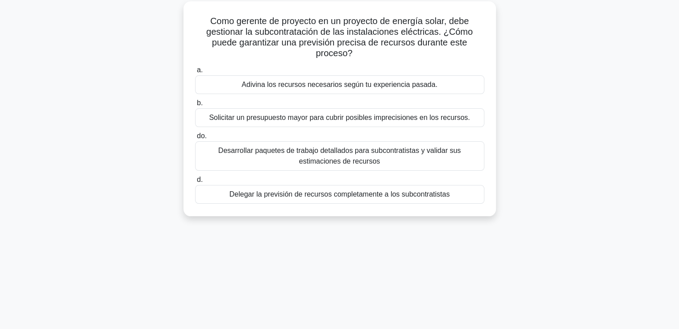
scroll to position [0, 0]
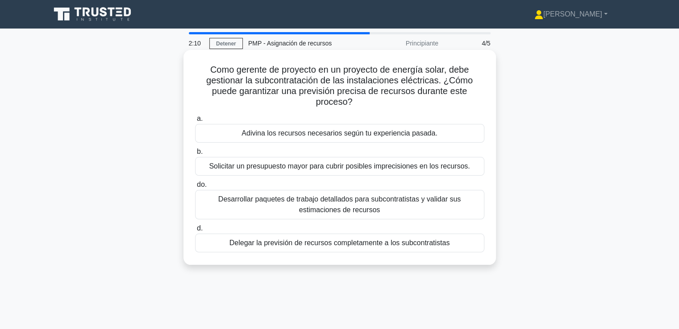
click at [384, 208] on font "Desarrollar paquetes de trabajo detallados para subcontratistas y validar sus e…" at bounding box center [339, 204] width 281 height 21
click at [195, 188] on input "do. Desarrollar paquetes de trabajo detallados para subcontratistas y validar s…" at bounding box center [195, 185] width 0 height 6
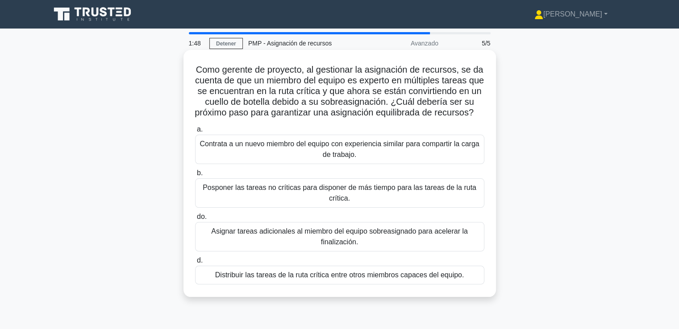
click at [379, 279] on font "Distribuir las tareas de la ruta crítica entre otros miembros capaces del equip…" at bounding box center [339, 275] width 249 height 8
click at [195, 264] on input "d. Distribuir las tareas de la ruta crítica entre otros miembros capaces del eq…" at bounding box center [195, 261] width 0 height 6
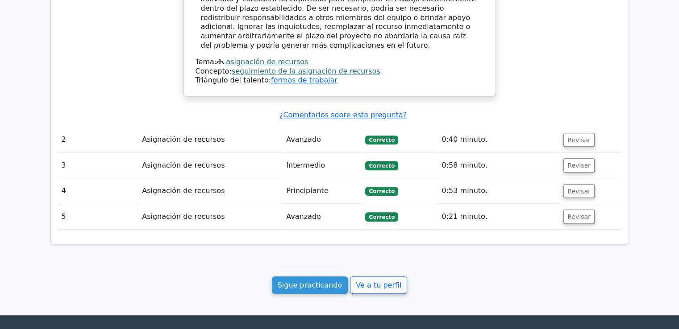
scroll to position [735, 0]
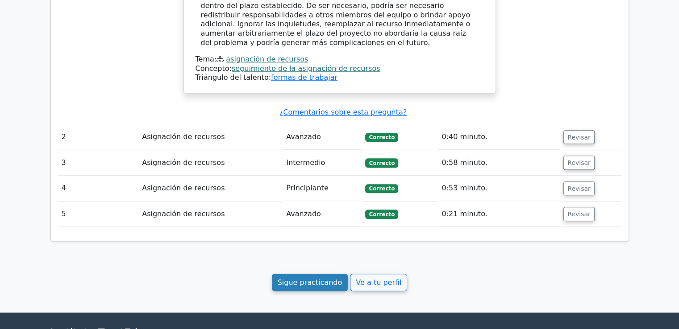
click at [298, 282] on font "Sigue practicando" at bounding box center [310, 283] width 65 height 8
